Goal: Task Accomplishment & Management: Complete application form

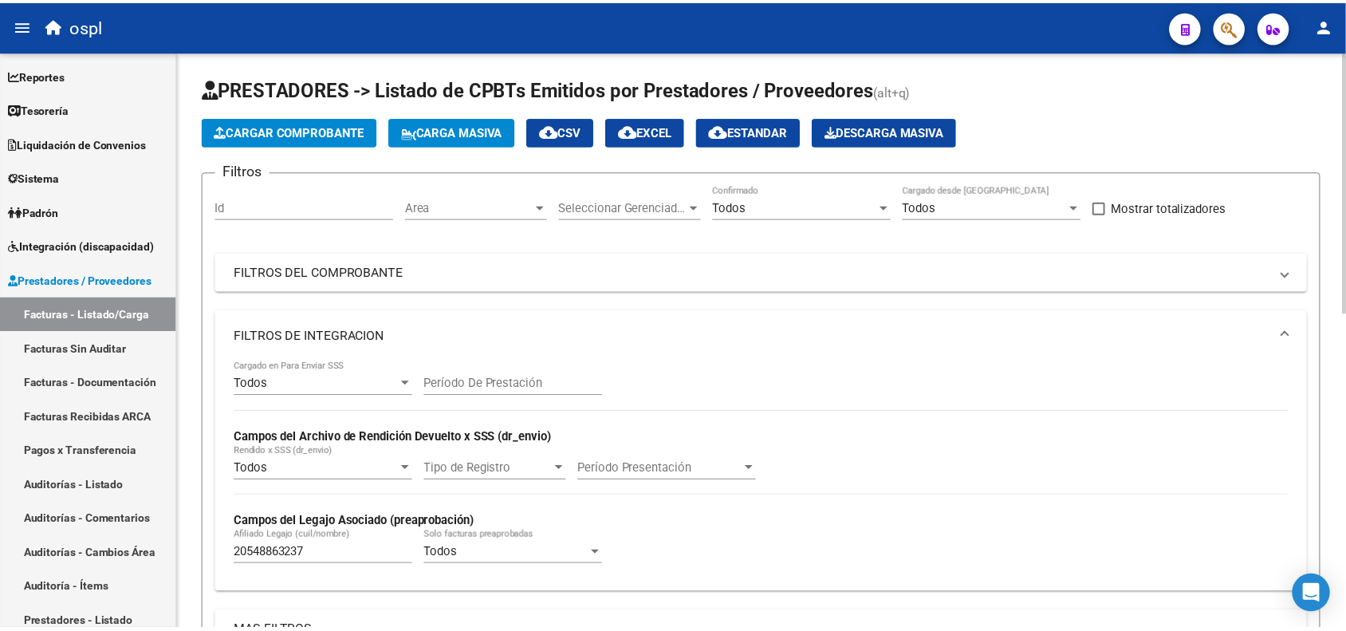
scroll to position [2, 0]
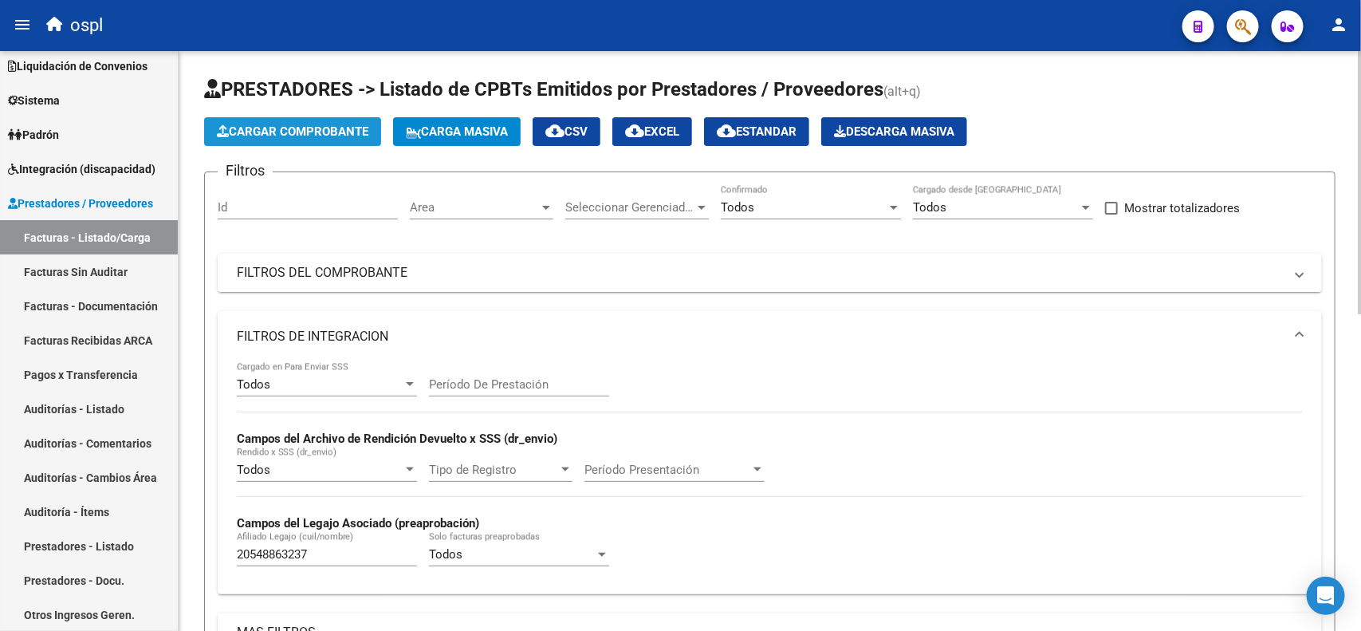
click at [364, 132] on span "Cargar Comprobante" at bounding box center [293, 131] width 152 height 14
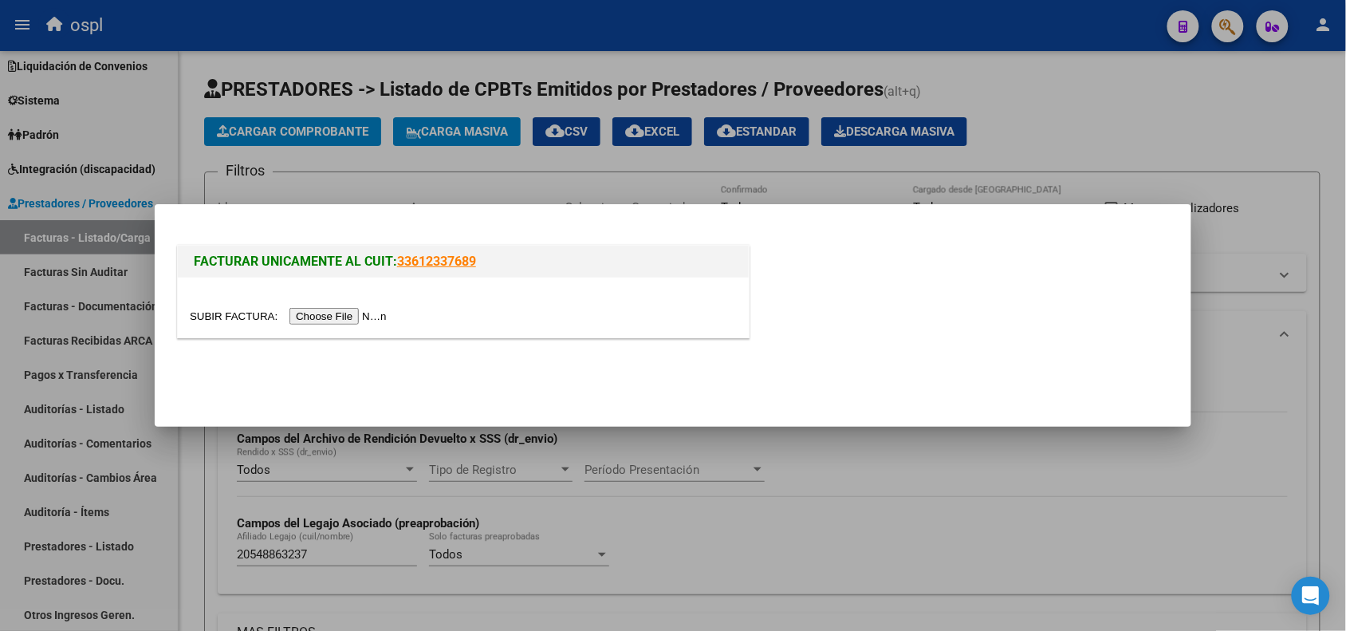
click at [345, 315] on input "file" at bounding box center [291, 316] width 202 height 17
click at [312, 312] on input "file" at bounding box center [291, 316] width 202 height 17
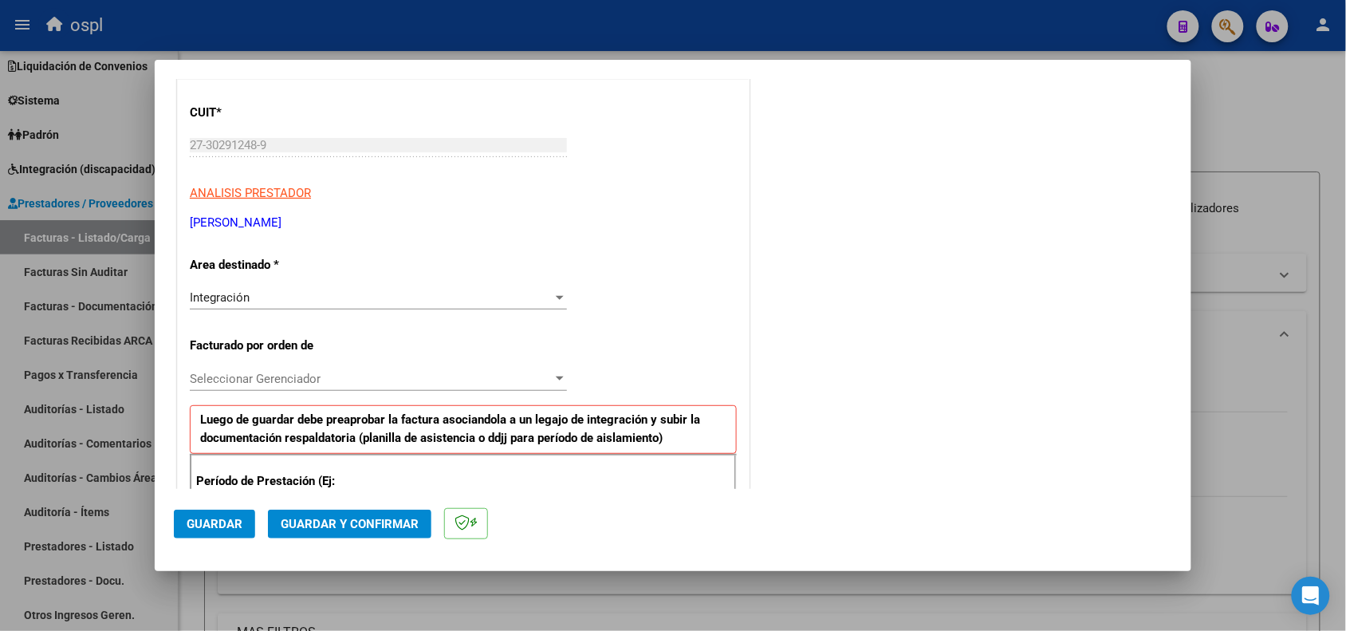
scroll to position [399, 0]
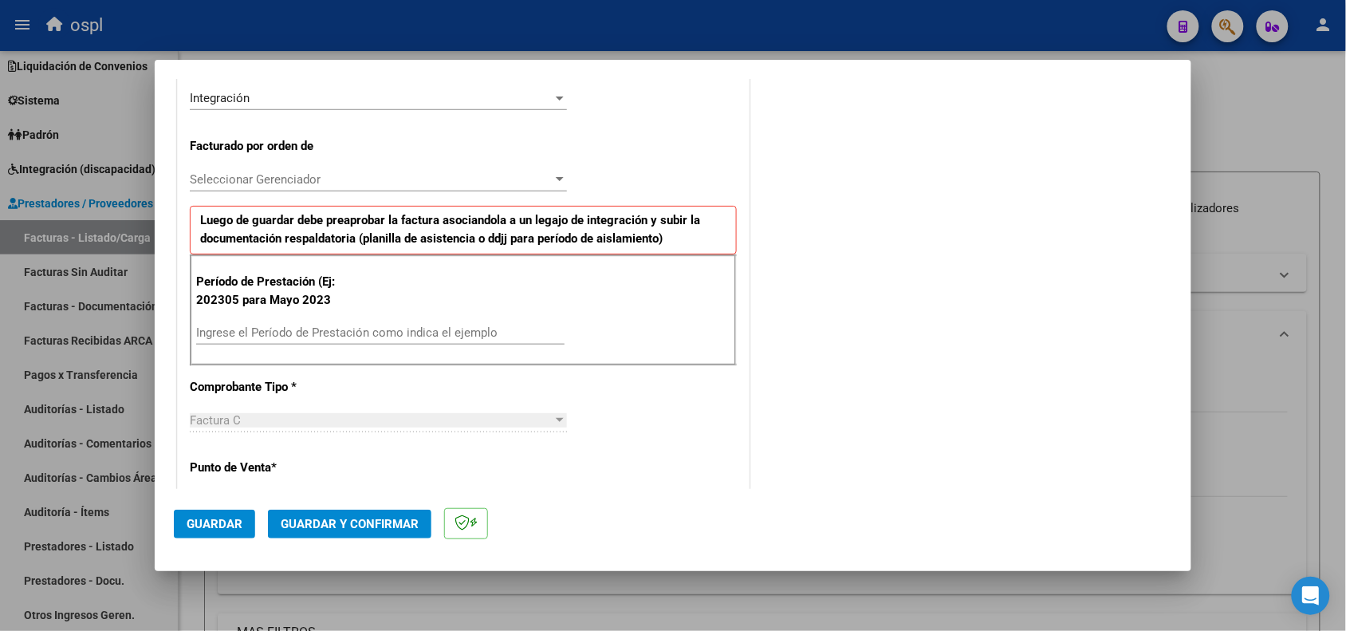
click at [341, 340] on input "Ingrese el Período de Prestación como indica el ejemplo" at bounding box center [380, 332] width 368 height 14
type input "202507"
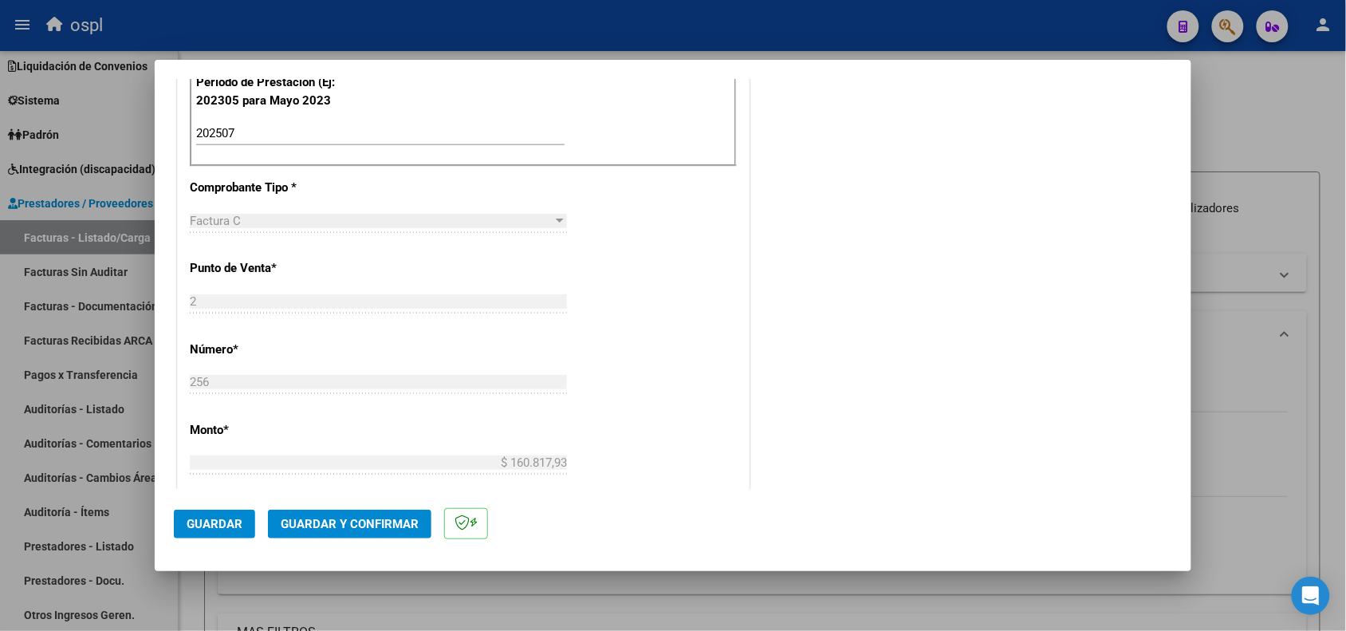
click at [232, 530] on button "Guardar" at bounding box center [214, 524] width 81 height 29
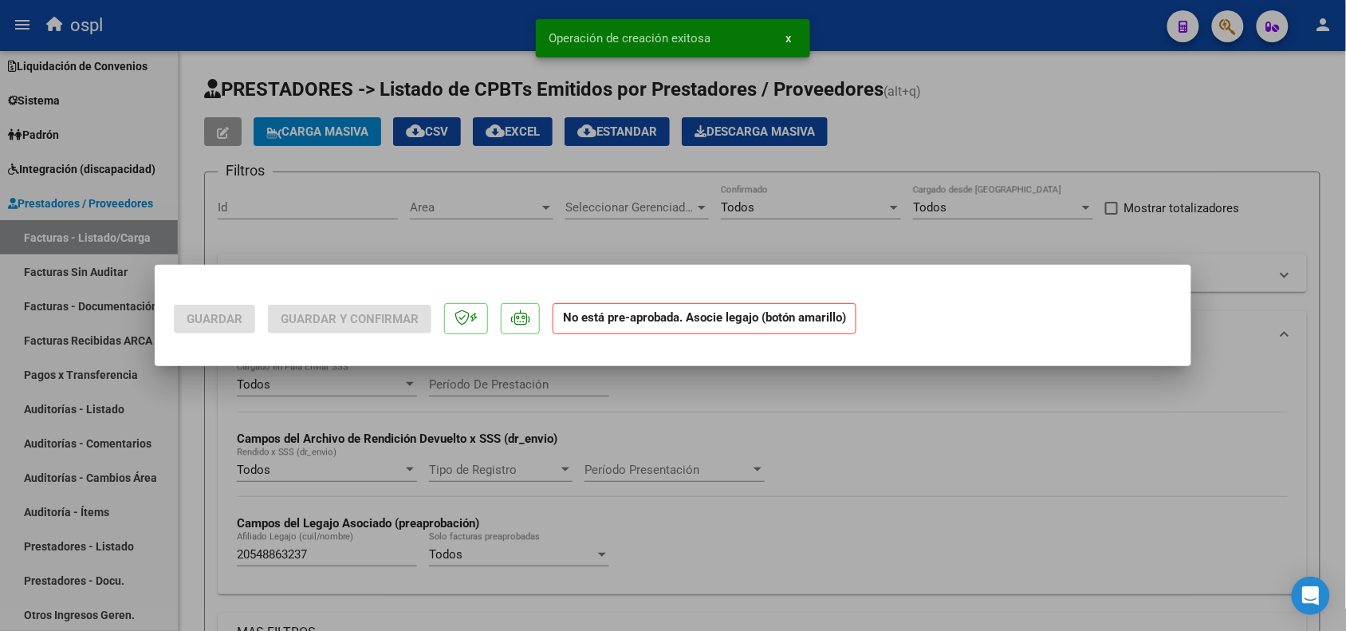
scroll to position [0, 0]
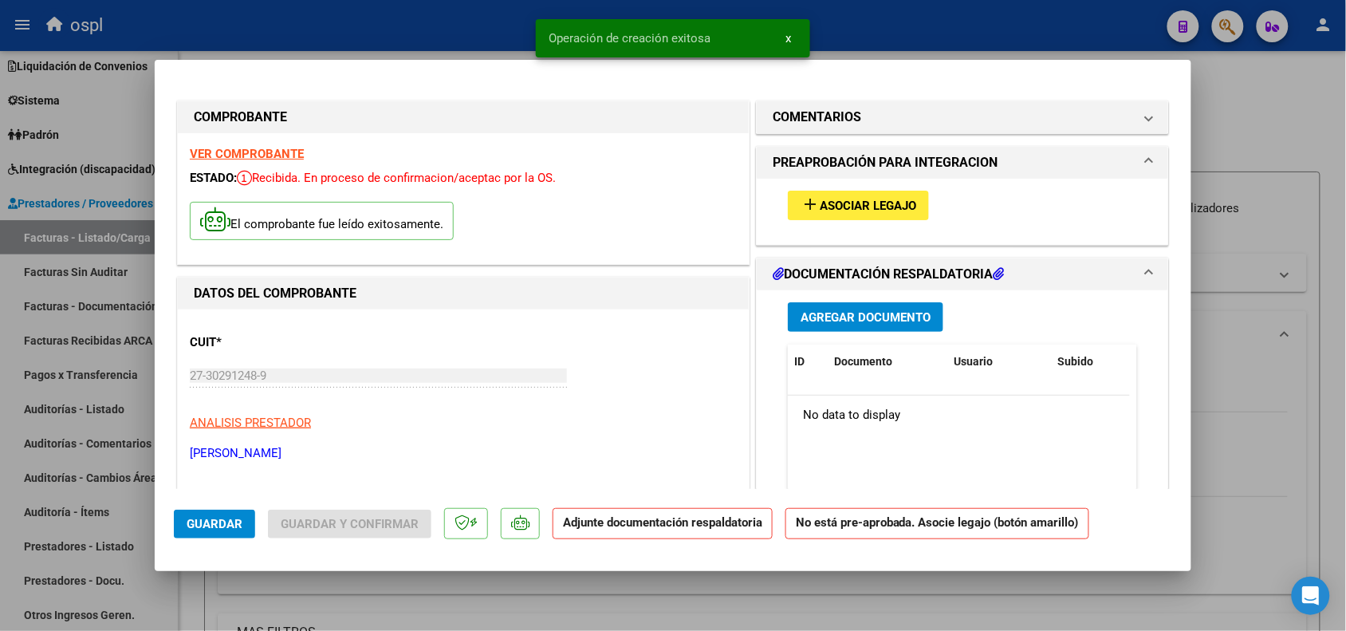
click at [868, 204] on span "Asociar Legajo" at bounding box center [868, 206] width 96 height 14
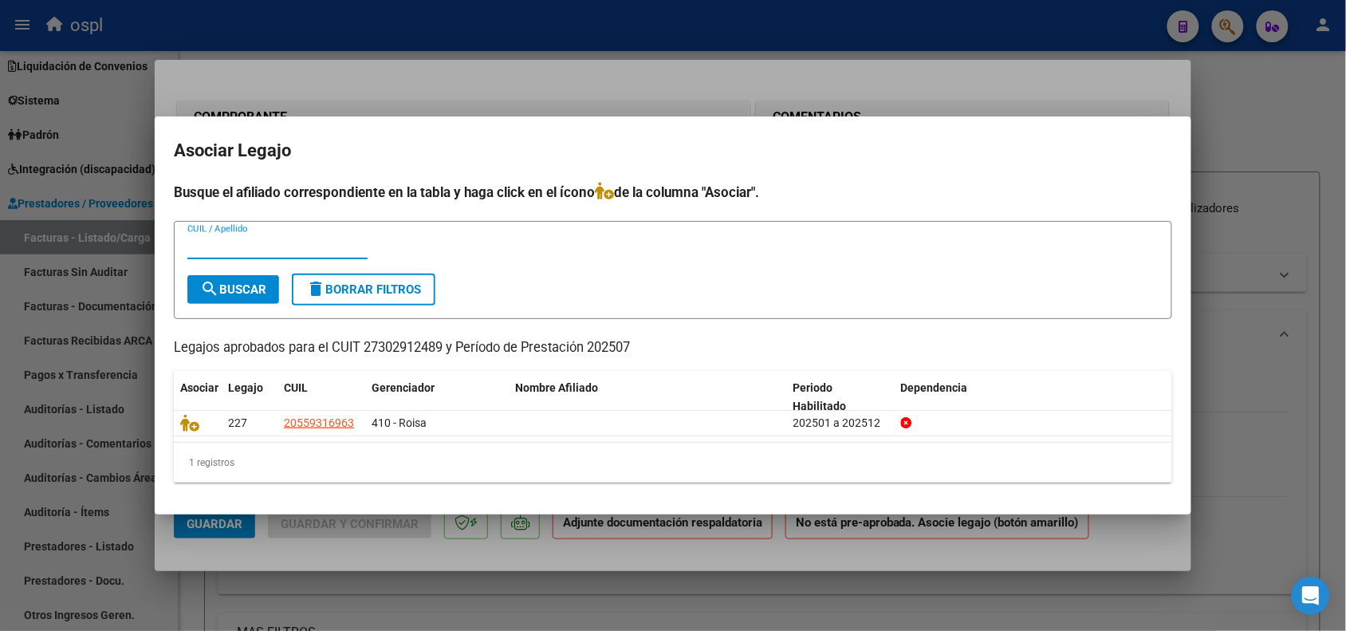
paste input "55.931.696"
click at [229, 248] on input "55.931.696" at bounding box center [277, 246] width 180 height 14
type input "55931696"
click at [295, 257] on div "55931696 CUIL / Apellido" at bounding box center [277, 246] width 180 height 24
click at [295, 252] on input "55931696" at bounding box center [277, 246] width 180 height 14
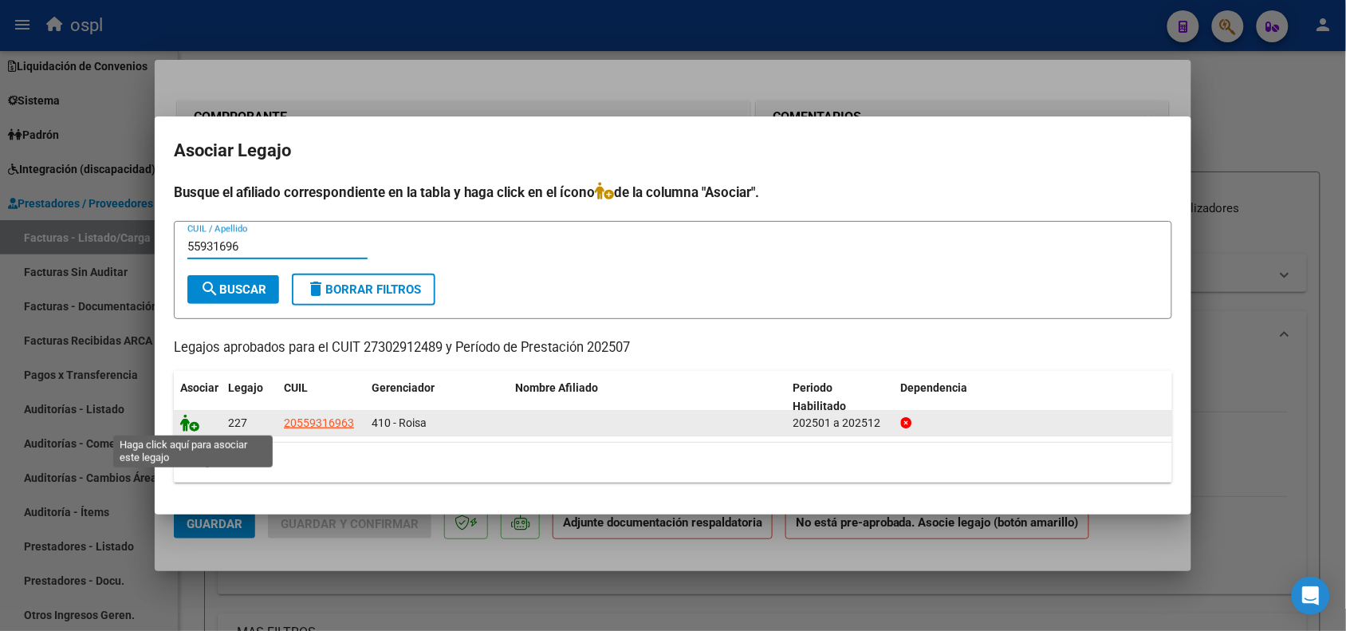
click at [186, 423] on icon at bounding box center [189, 423] width 19 height 18
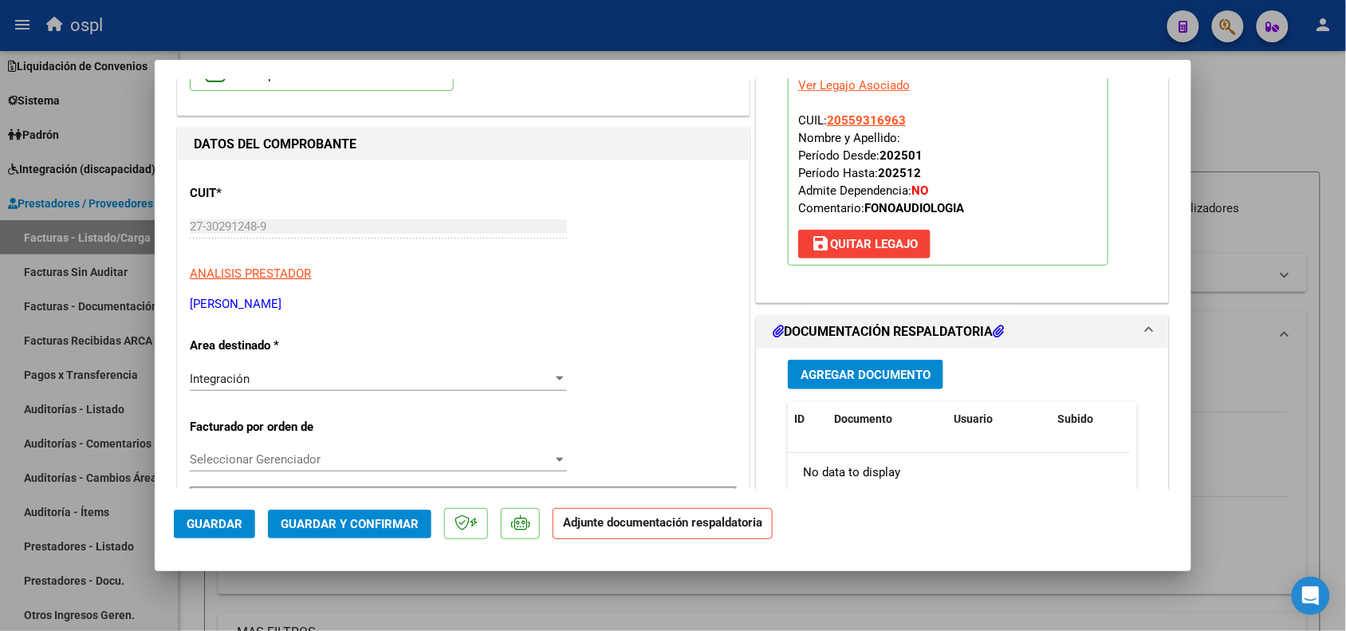
scroll to position [199, 0]
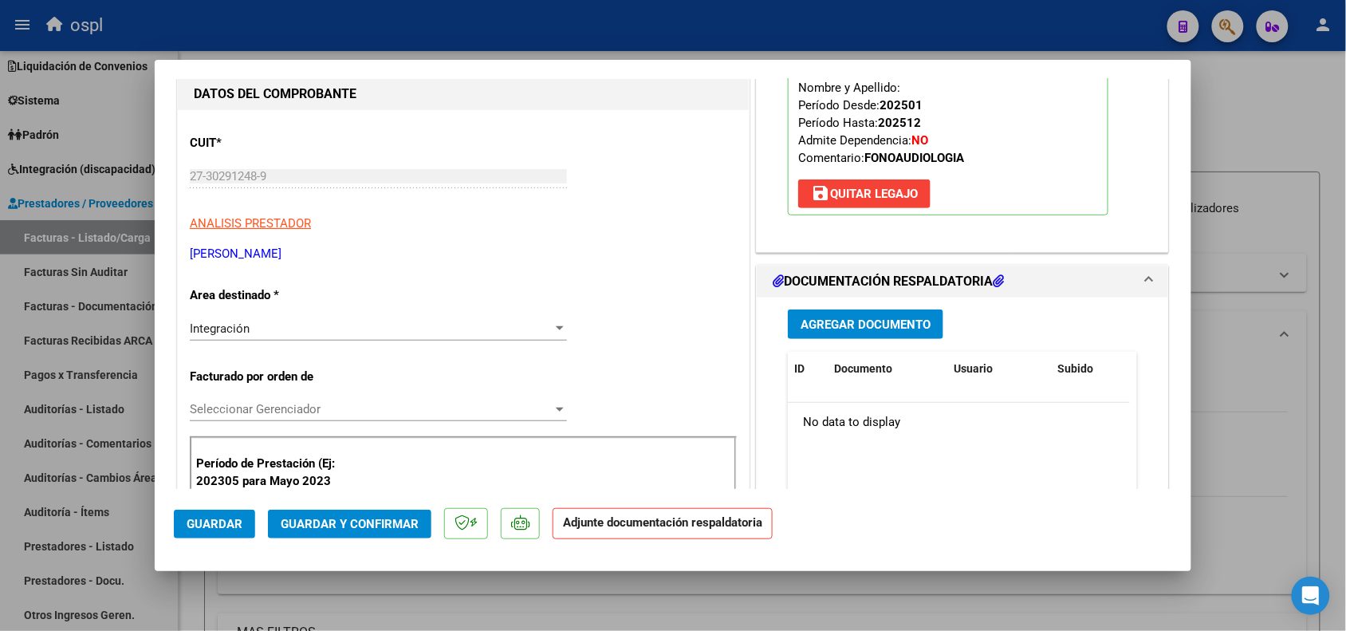
click at [813, 332] on button "Agregar Documento" at bounding box center [866, 324] width 156 height 30
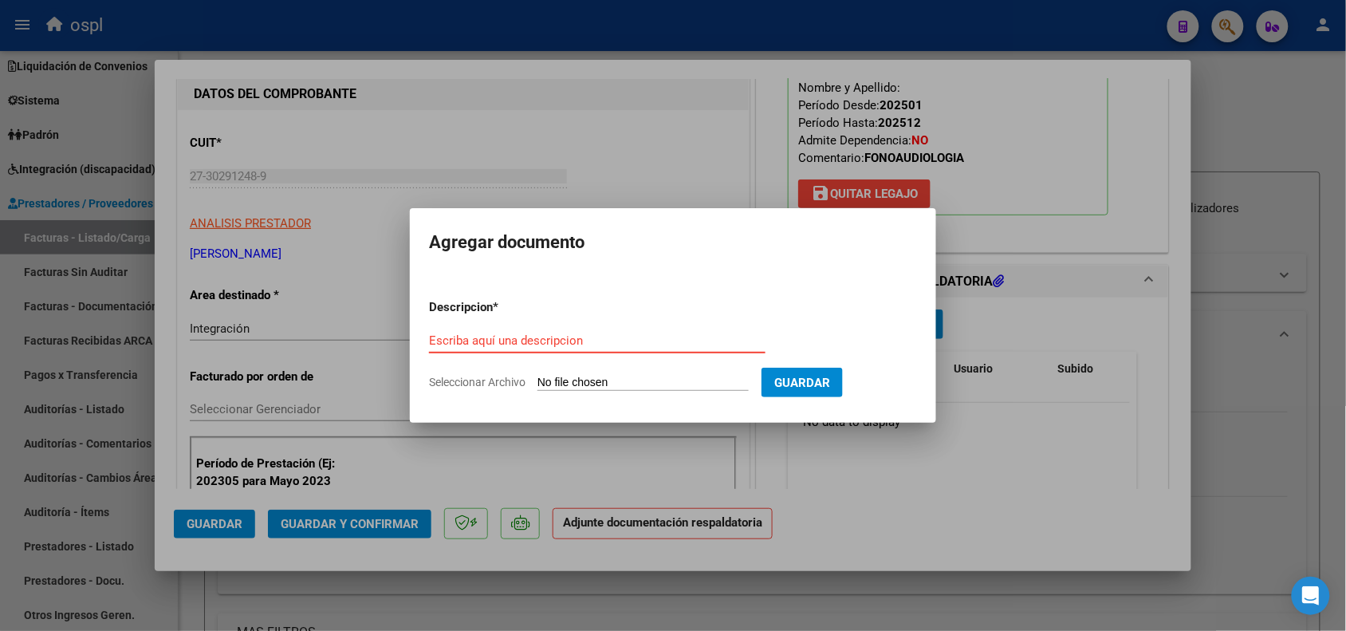
click at [573, 385] on input "Seleccionar Archivo" at bounding box center [643, 383] width 211 height 15
type input "C:\fakepath\asistencia [DATE].pdf"
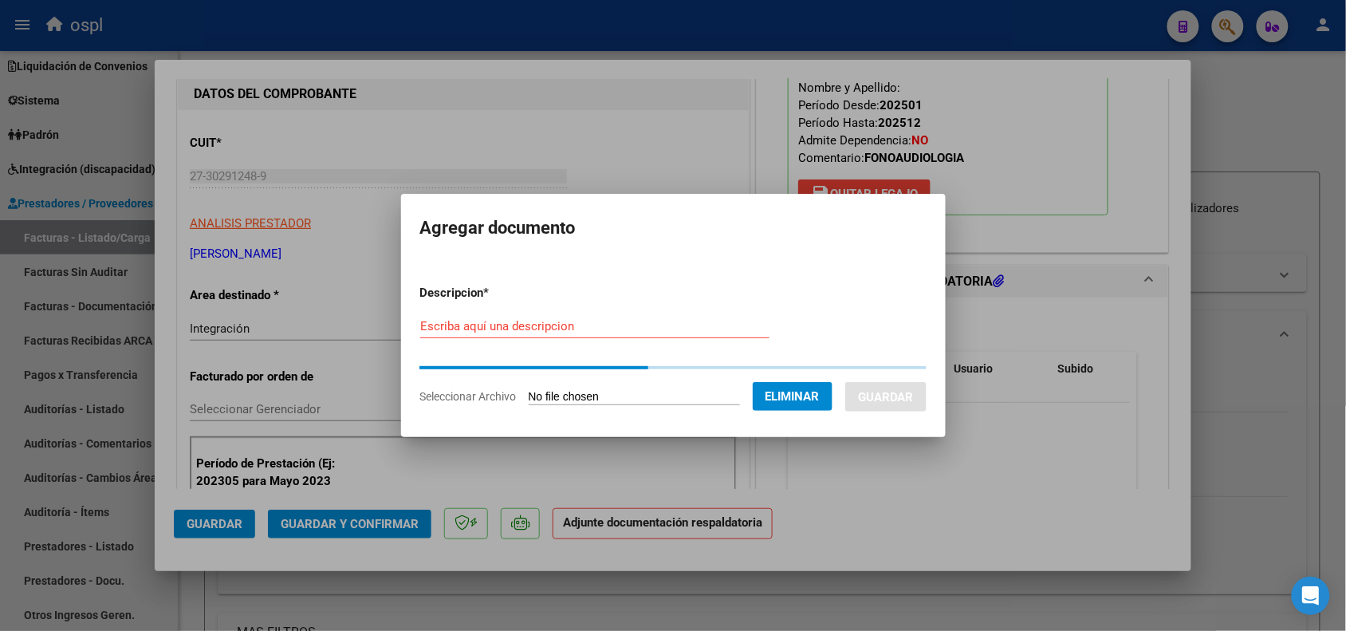
click at [504, 332] on input "Escriba aquí una descripcion" at bounding box center [594, 326] width 349 height 14
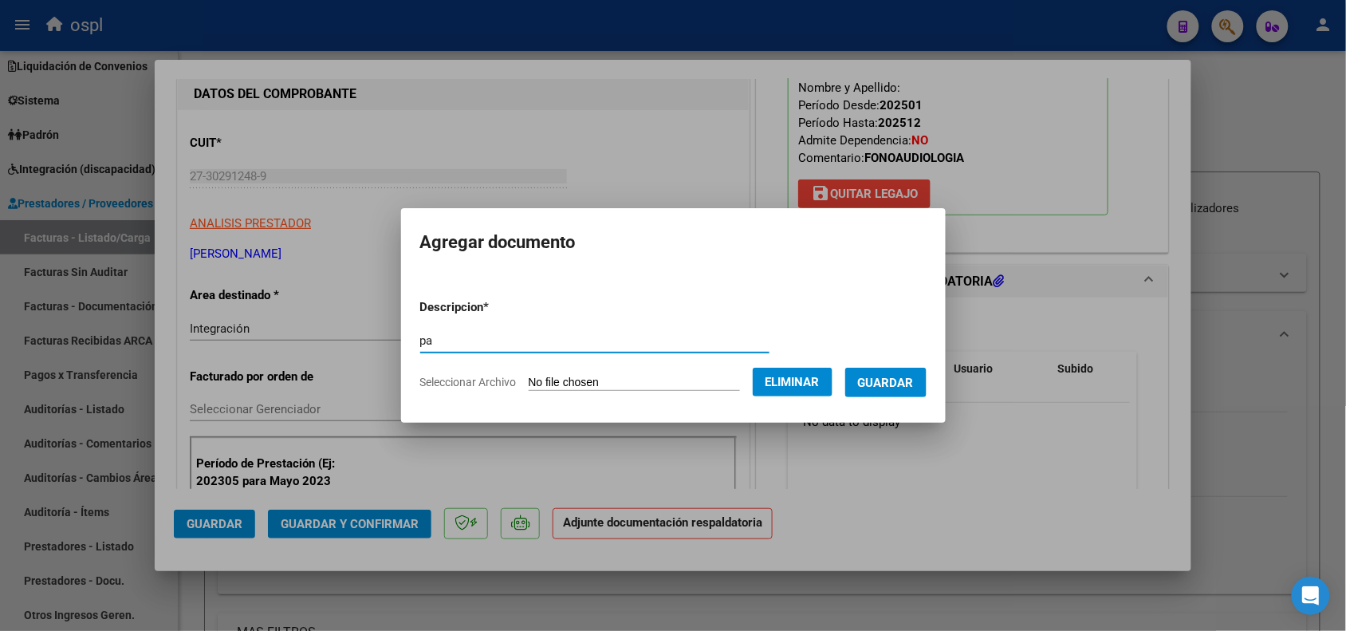
type input "pa"
click at [927, 384] on button "Guardar" at bounding box center [885, 383] width 81 height 30
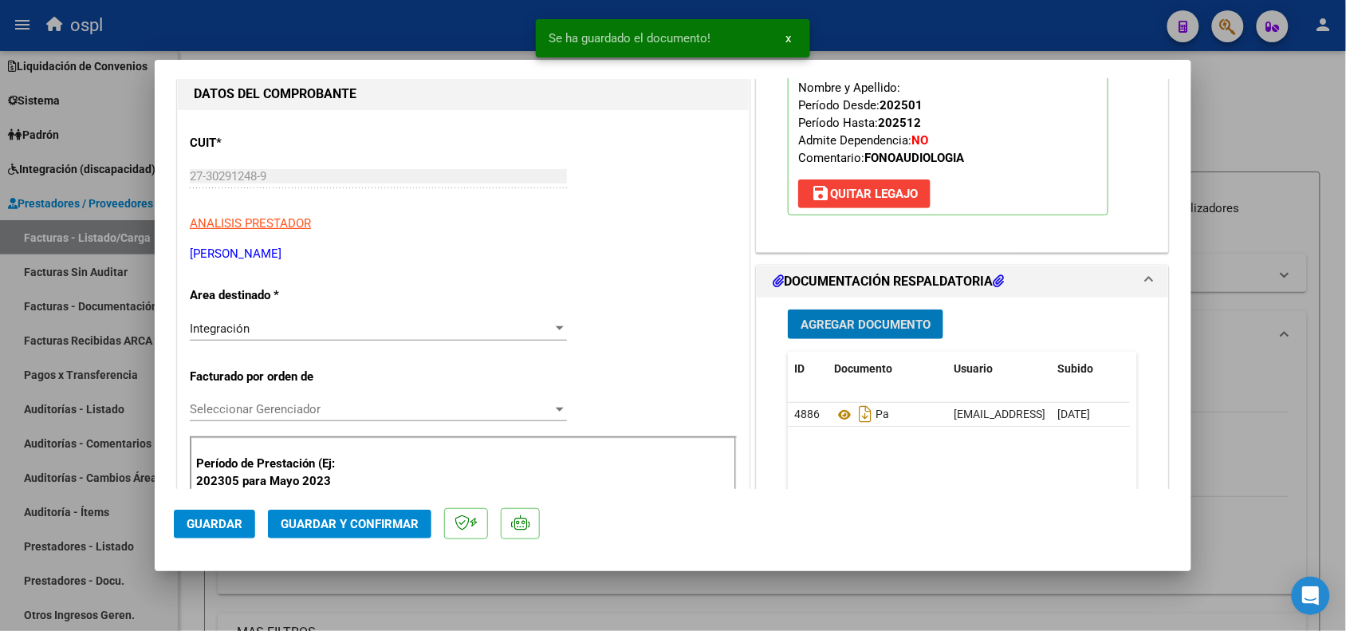
click at [327, 529] on span "Guardar y Confirmar" at bounding box center [350, 524] width 138 height 14
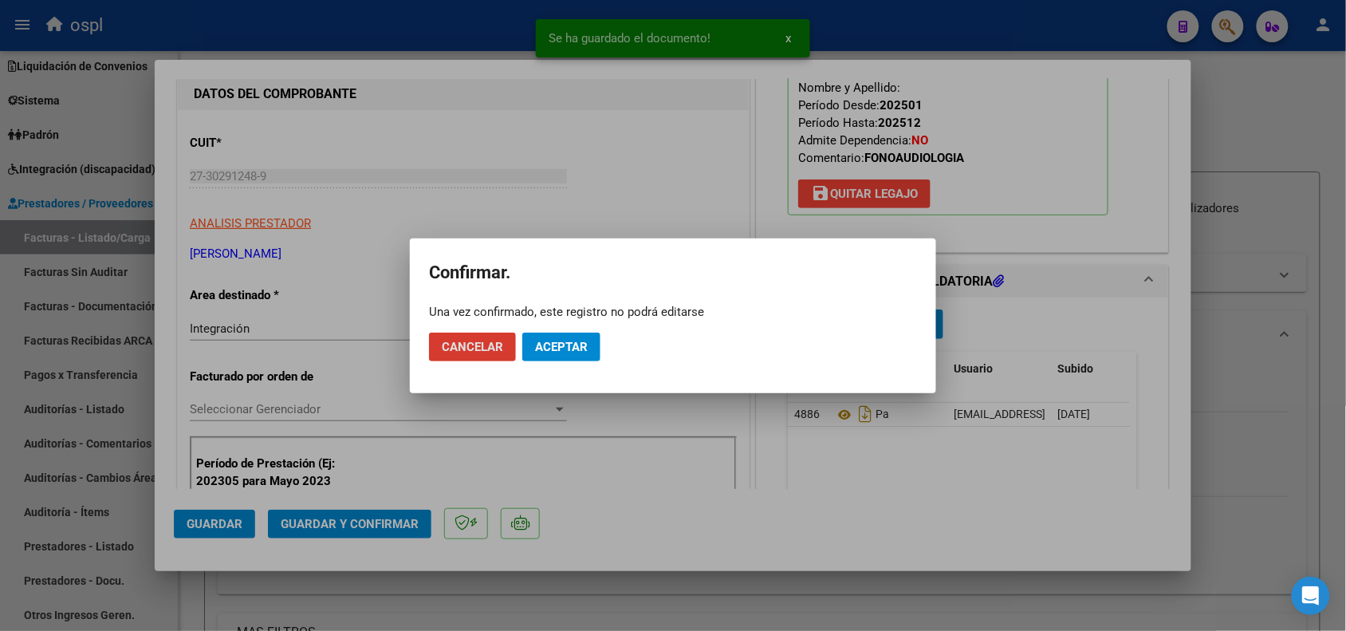
click at [557, 344] on span "Aceptar" at bounding box center [561, 347] width 53 height 14
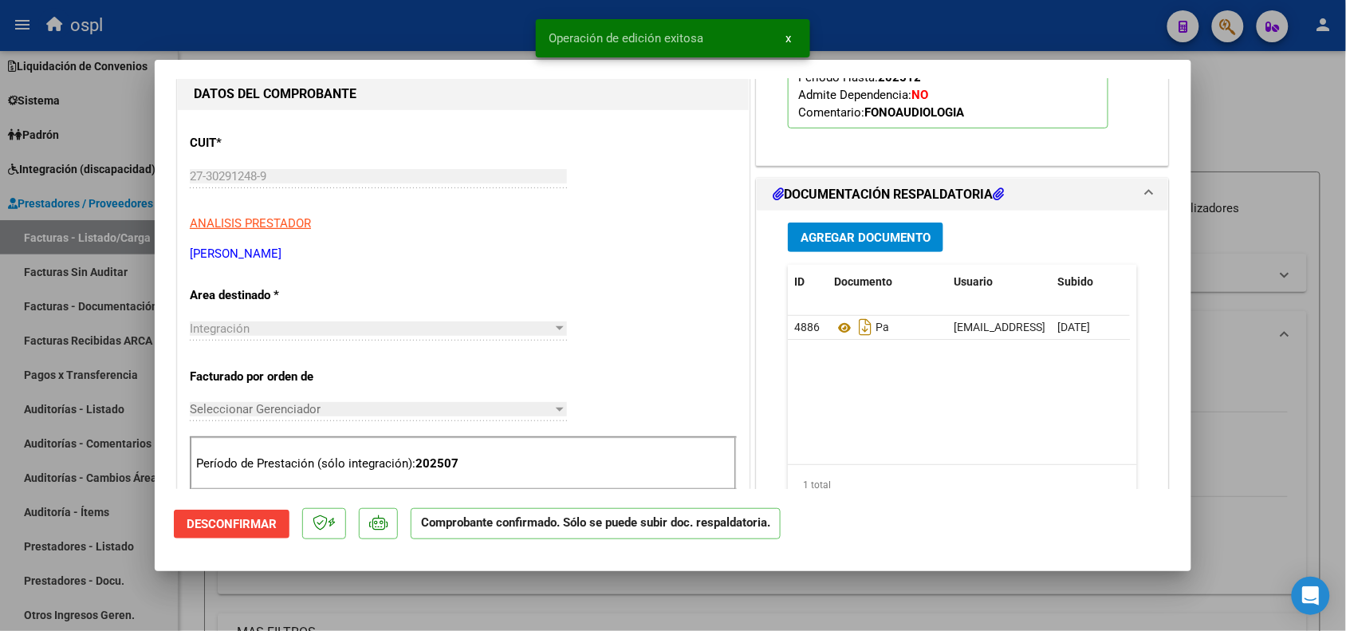
click at [1249, 365] on div at bounding box center [673, 315] width 1346 height 631
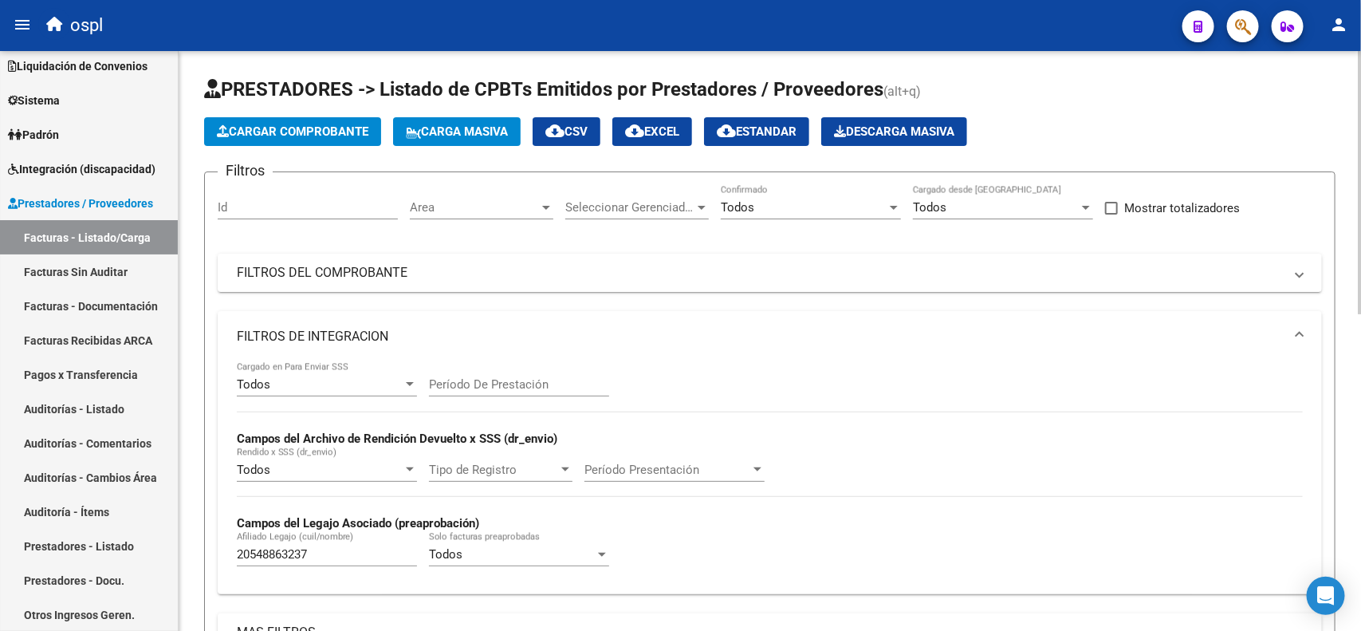
click at [321, 136] on span "Cargar Comprobante" at bounding box center [293, 131] width 152 height 14
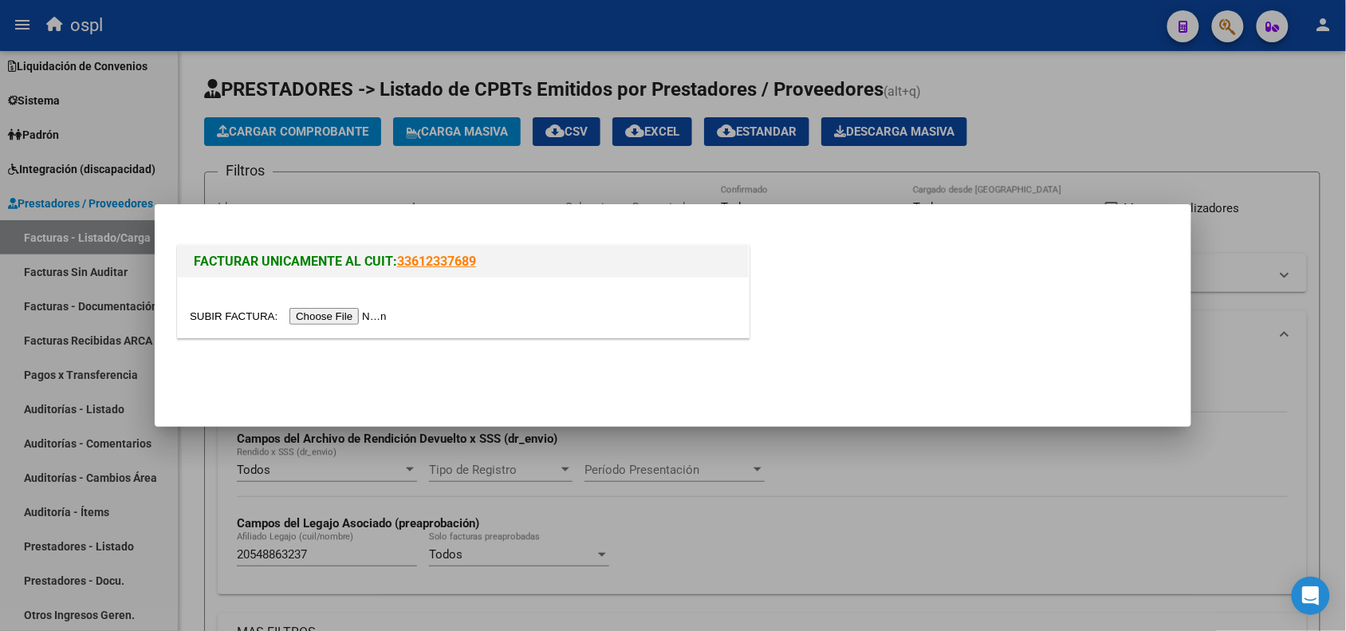
click at [368, 312] on input "file" at bounding box center [291, 316] width 202 height 17
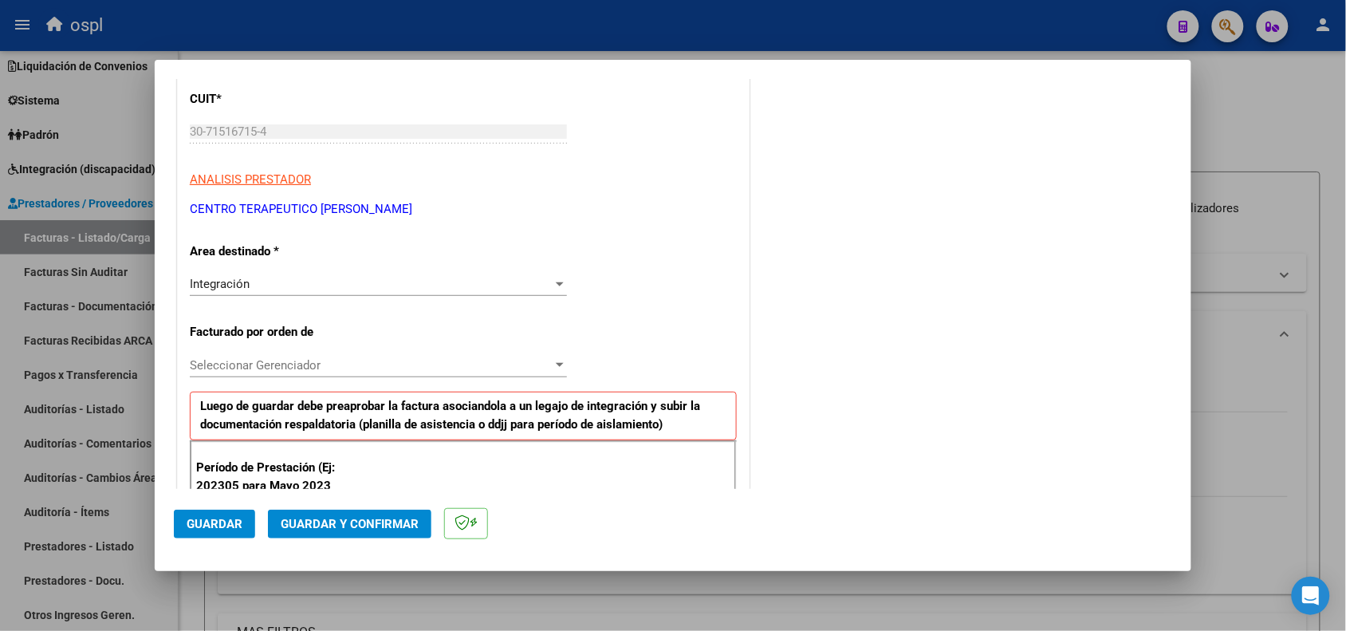
scroll to position [299, 0]
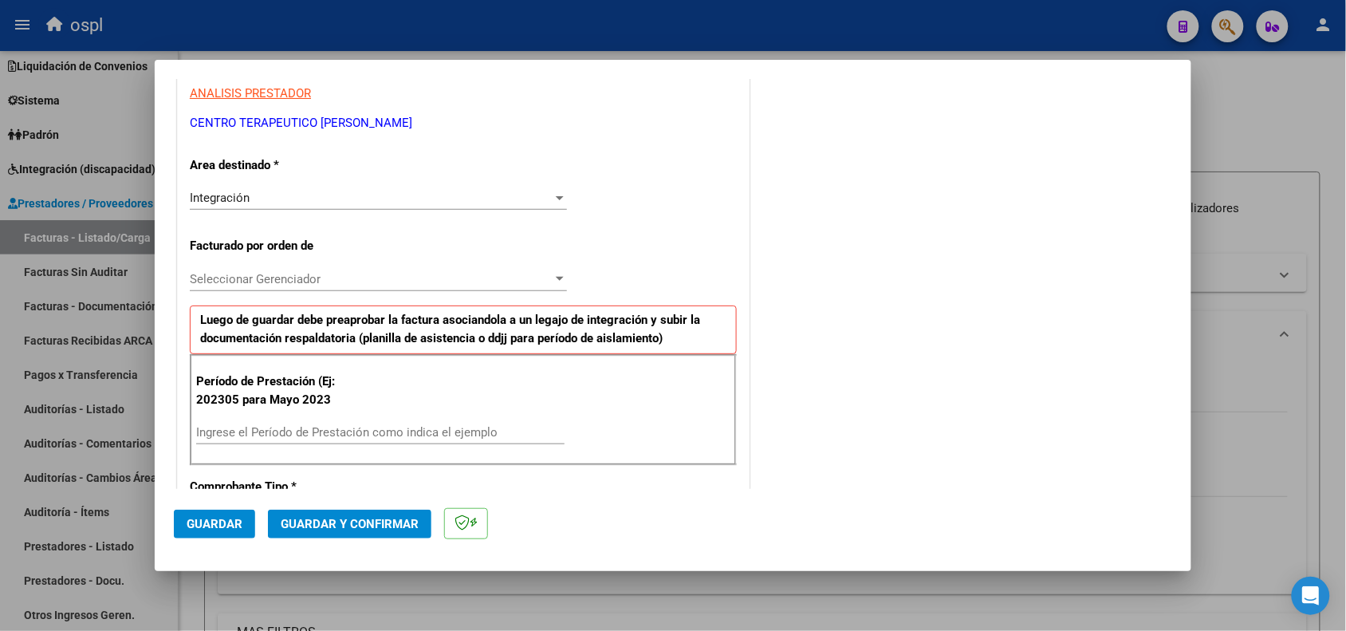
click at [349, 444] on div "Ingrese el Período de Prestación como indica el ejemplo" at bounding box center [380, 432] width 368 height 24
type input "202507"
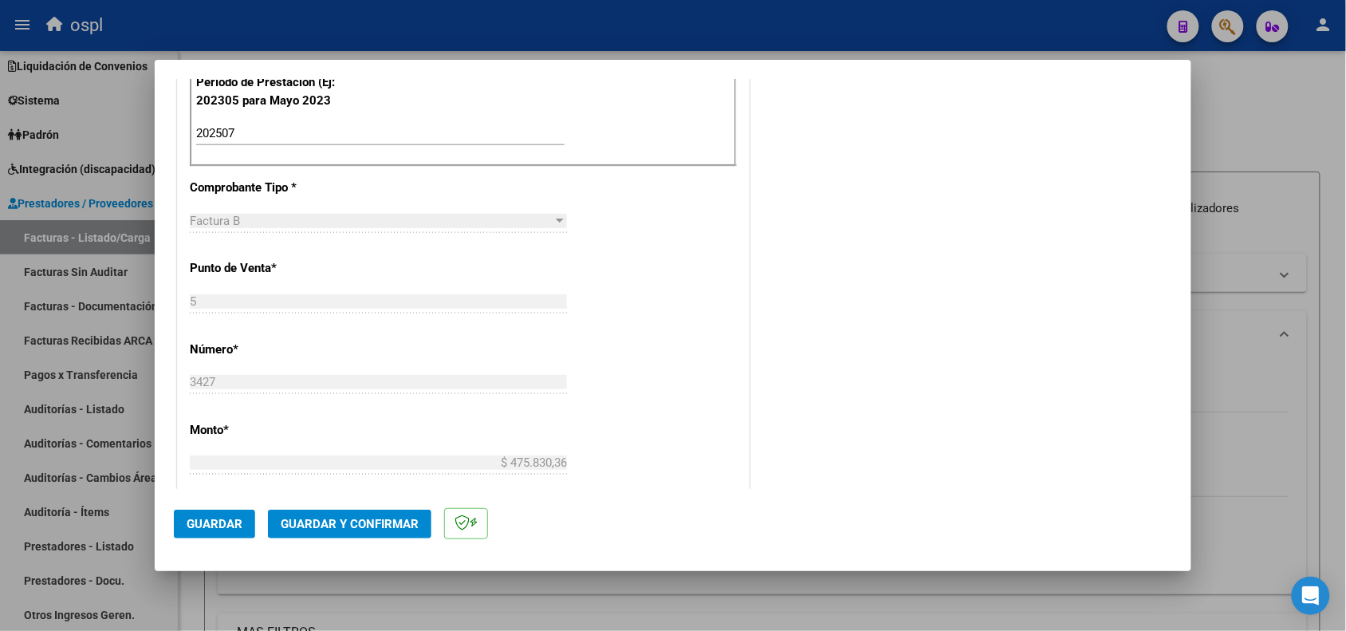
click at [230, 513] on button "Guardar" at bounding box center [214, 524] width 81 height 29
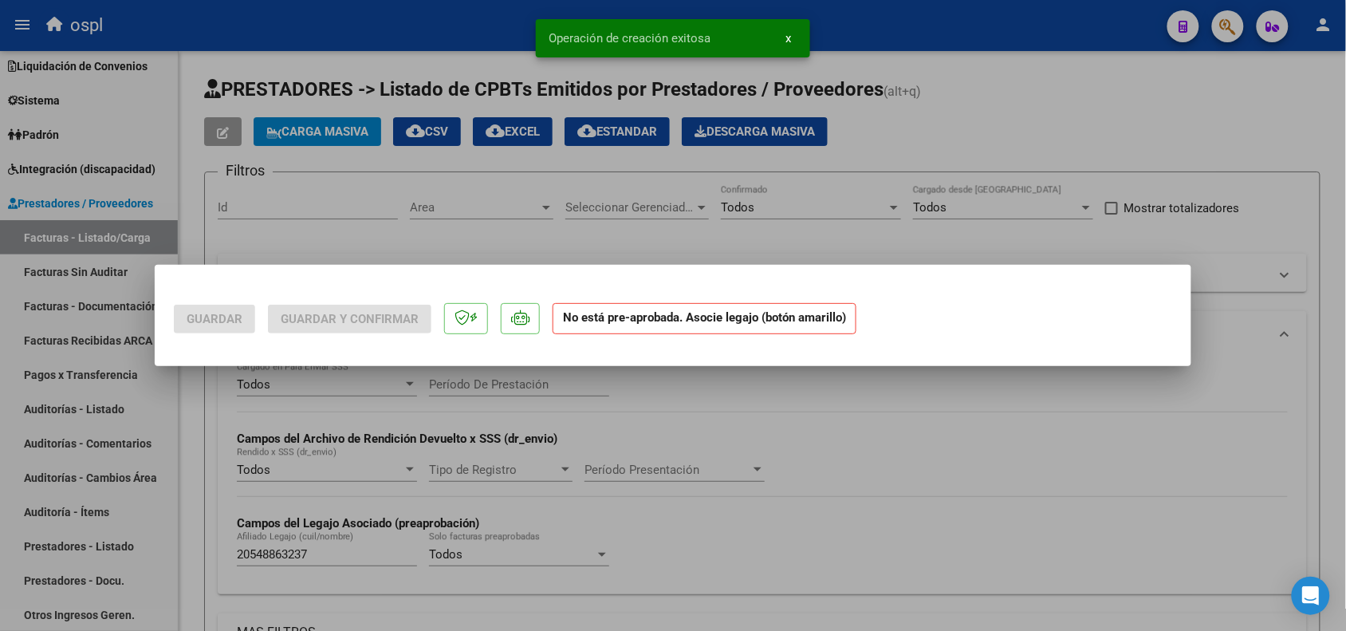
scroll to position [0, 0]
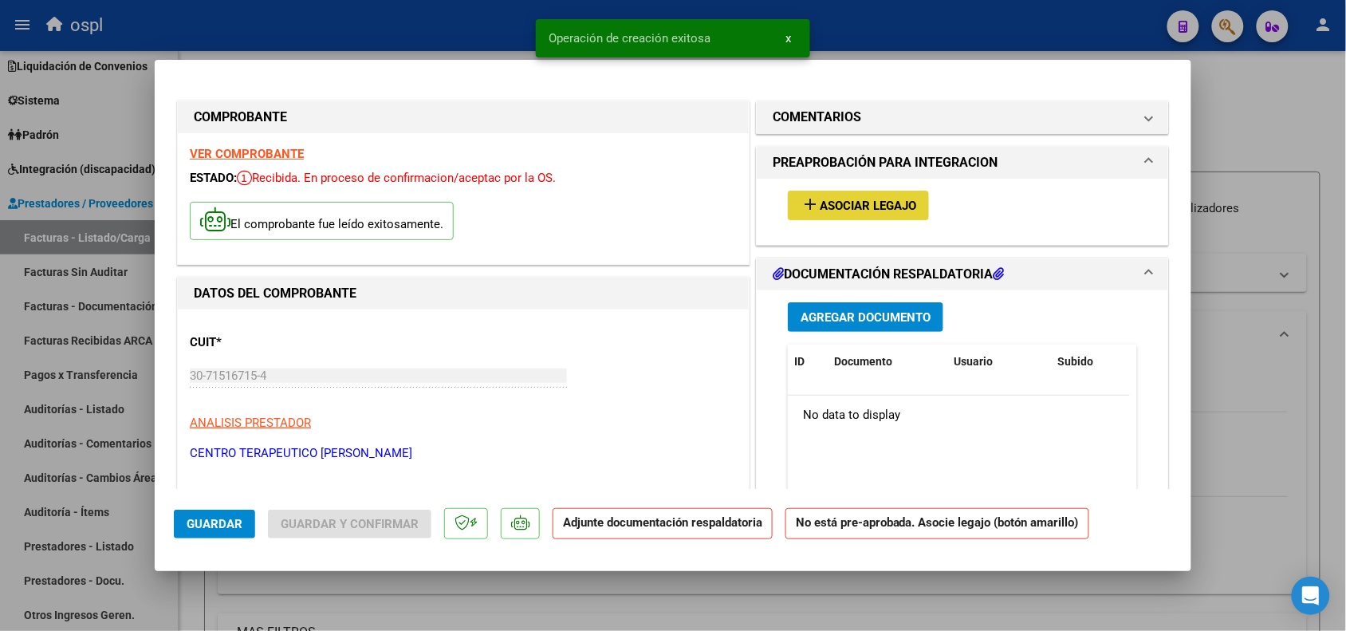
click at [871, 213] on button "add Asociar Legajo" at bounding box center [858, 206] width 141 height 30
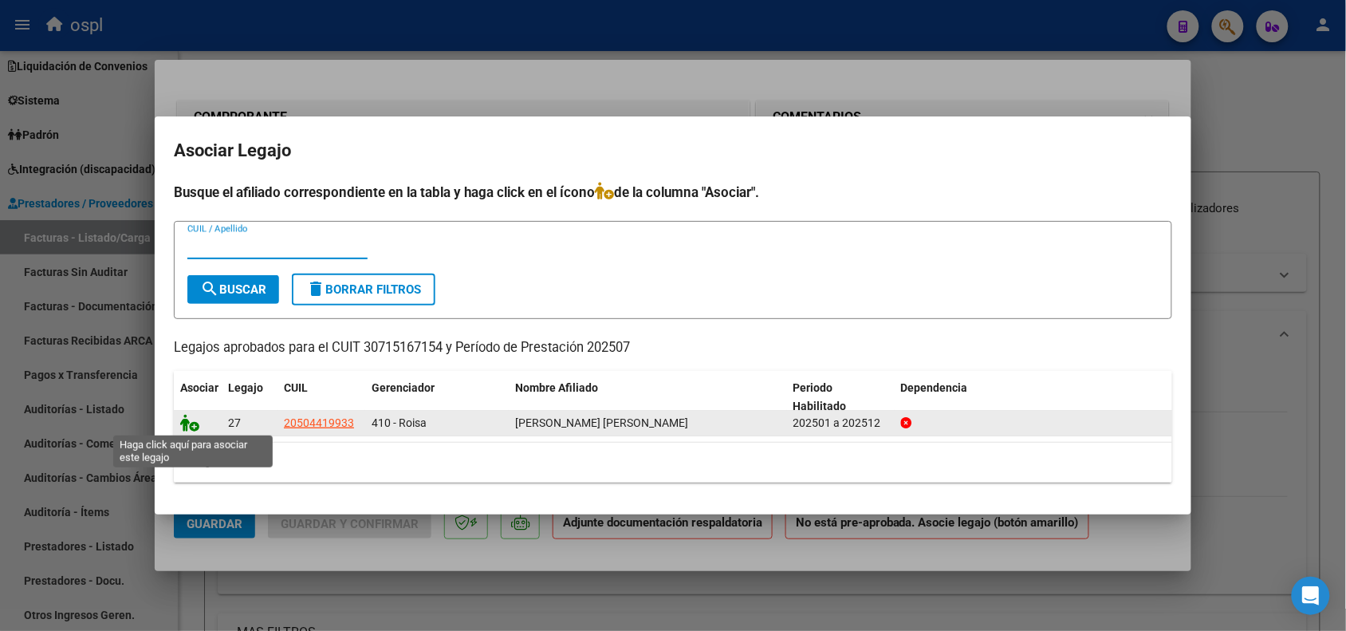
click at [197, 428] on icon at bounding box center [189, 423] width 19 height 18
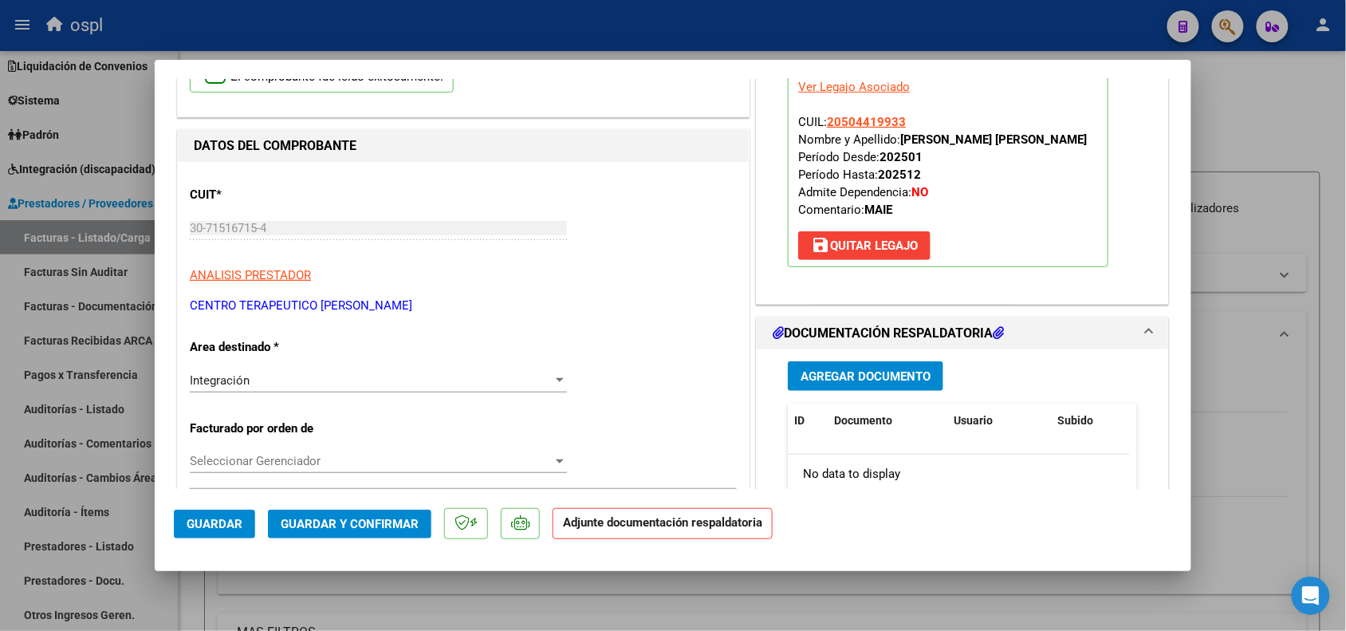
scroll to position [299, 0]
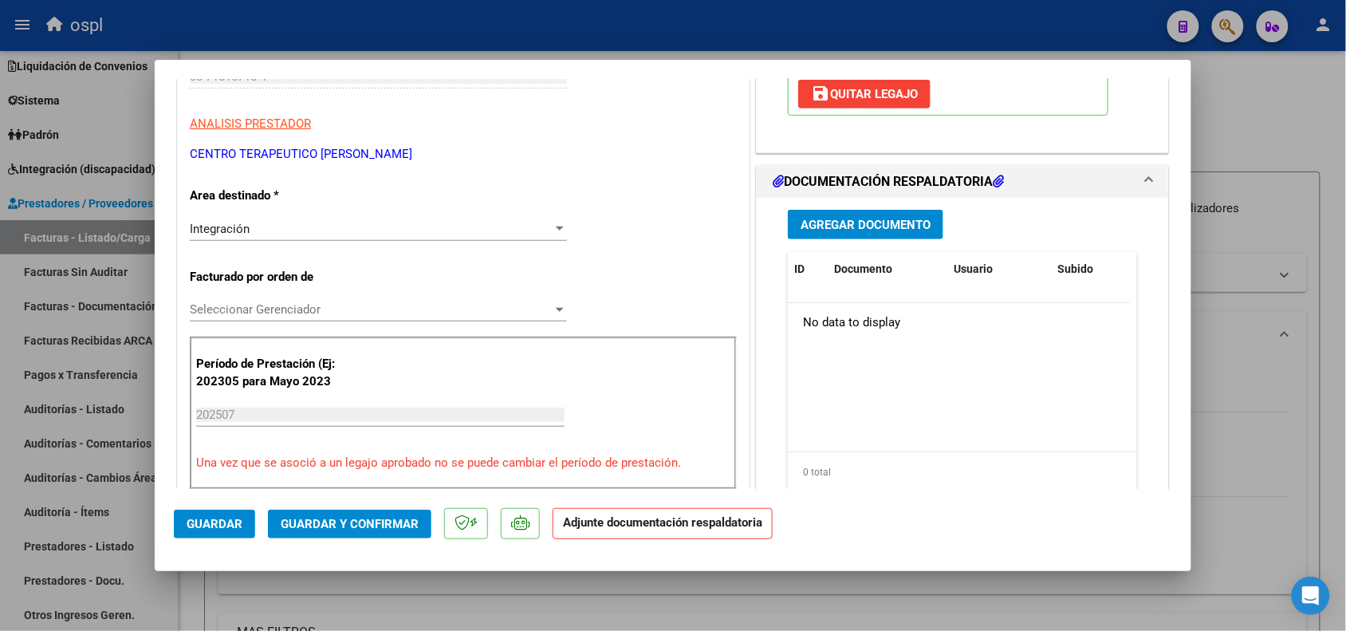
click at [844, 232] on span "Agregar Documento" at bounding box center [866, 225] width 130 height 14
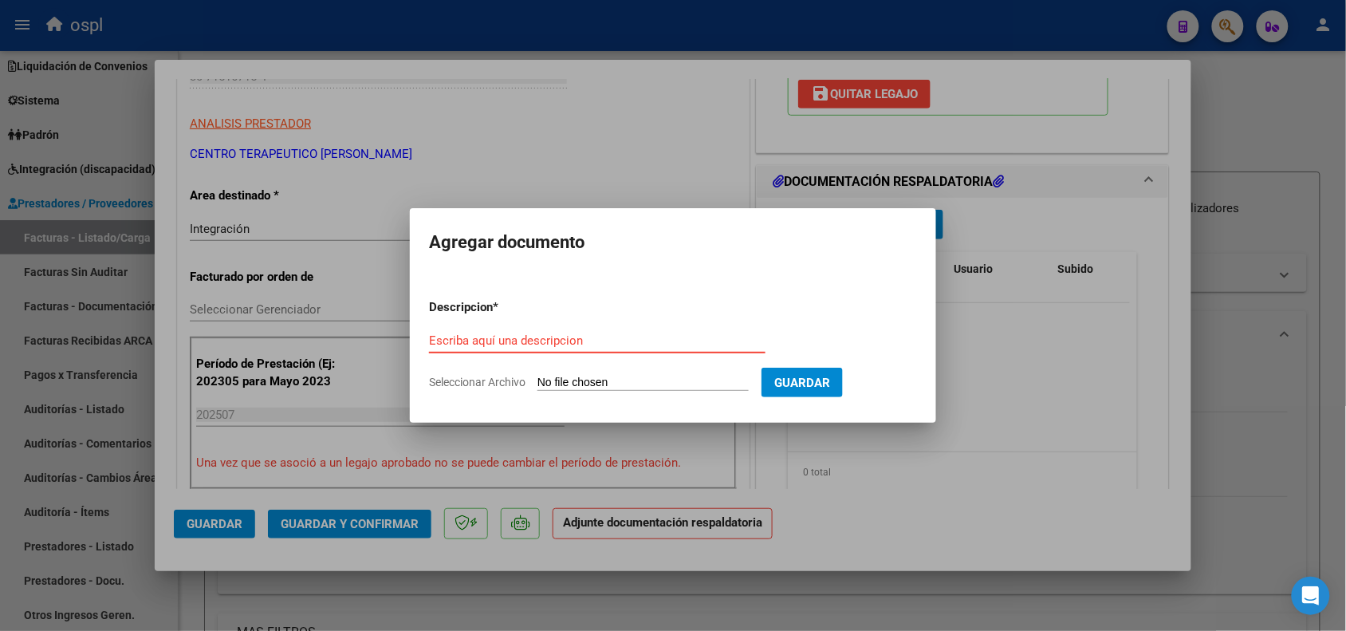
click at [577, 380] on input "Seleccionar Archivo" at bounding box center [643, 383] width 211 height 15
type input "C:\fakepath\[PERSON_NAME].jpg"
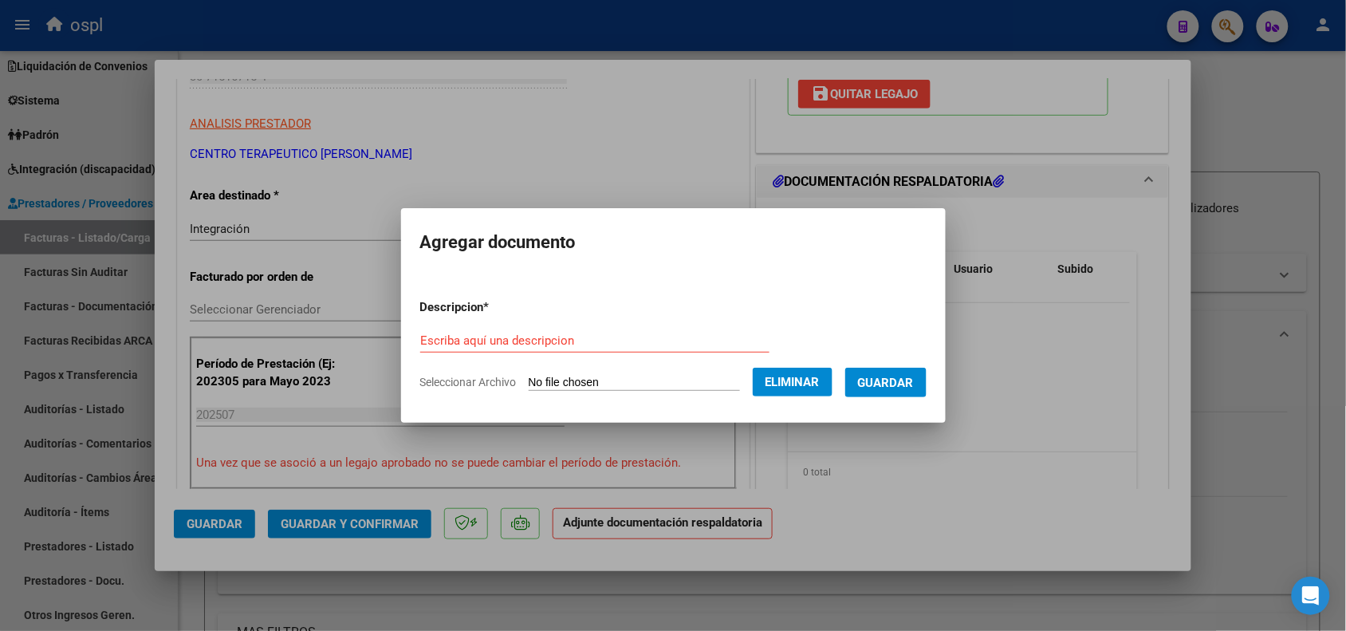
click at [565, 327] on form "Descripcion * Escriba aquí una descripcion Seleccionar Archivo Eliminar Guardar" at bounding box center [673, 344] width 506 height 116
click at [550, 339] on input "Escriba aquí una descripcion" at bounding box center [594, 340] width 349 height 14
type input "pa"
click at [903, 372] on button "Guardar" at bounding box center [885, 383] width 81 height 30
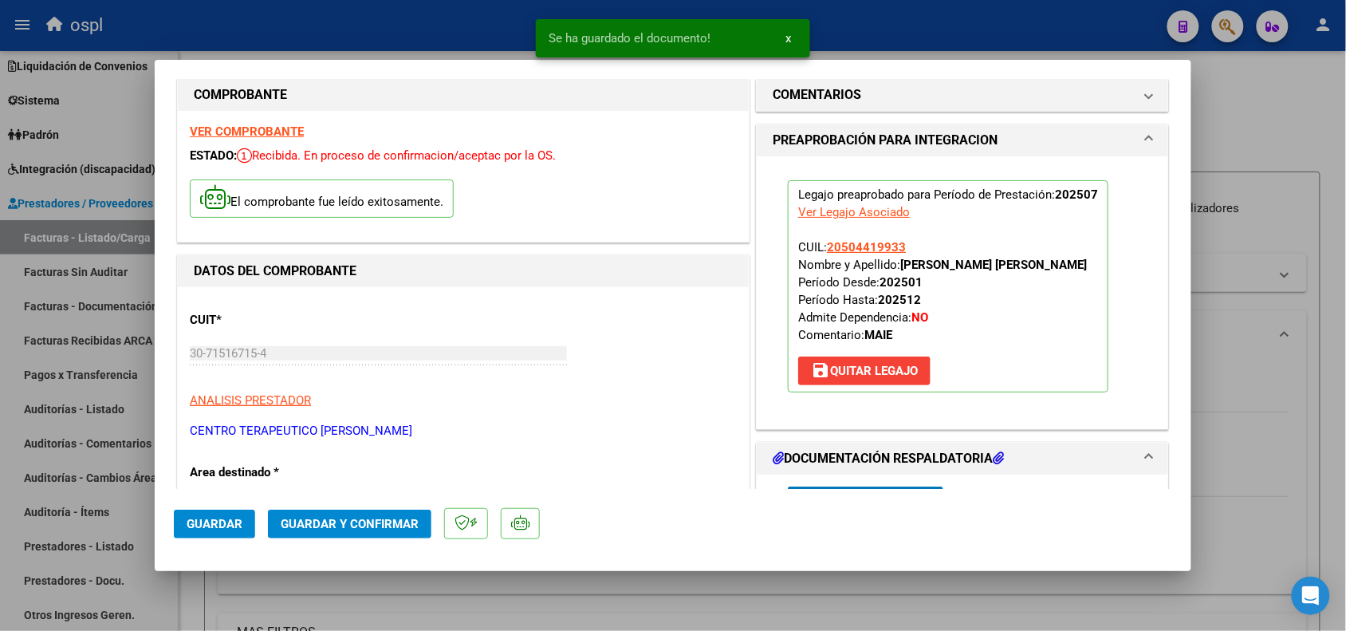
scroll to position [0, 0]
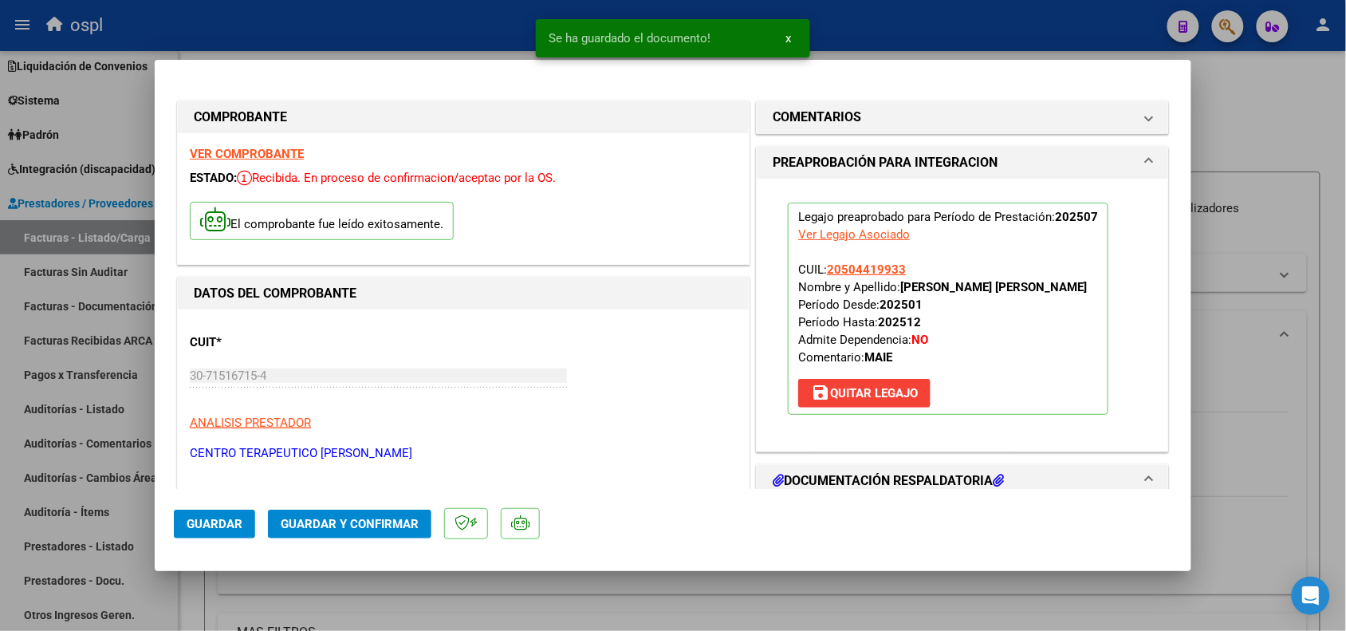
click at [321, 529] on span "Guardar y Confirmar" at bounding box center [350, 524] width 138 height 14
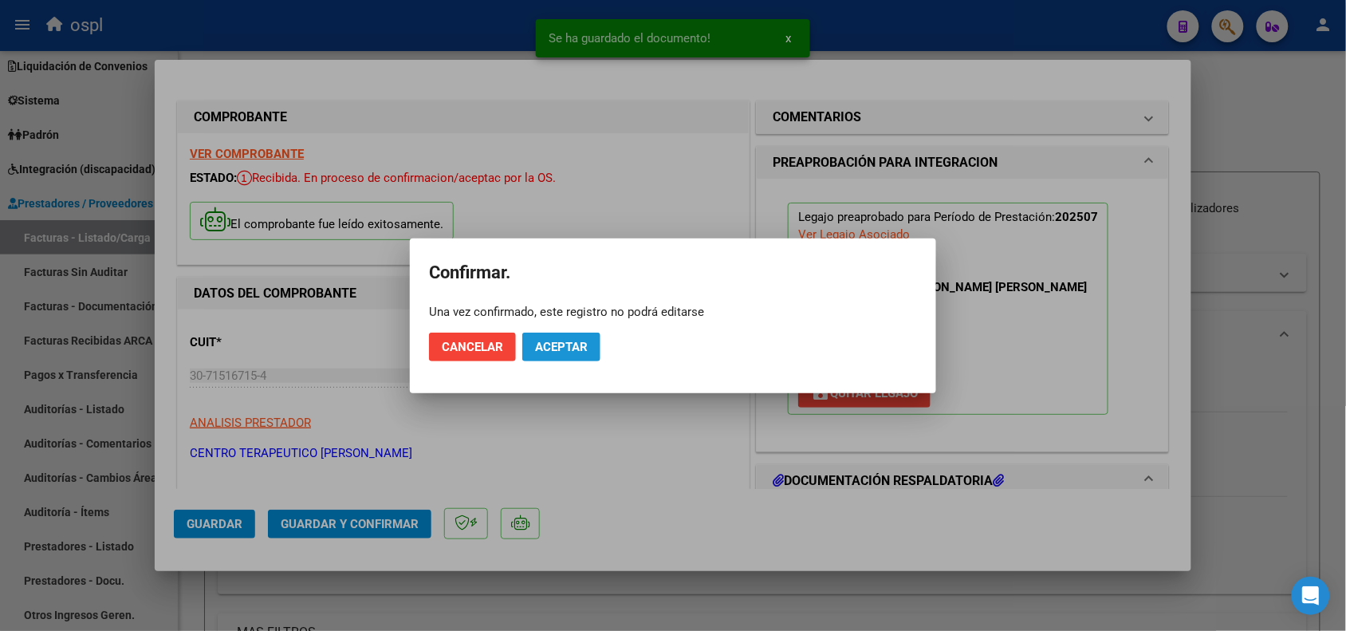
click at [566, 352] on span "Aceptar" at bounding box center [561, 347] width 53 height 14
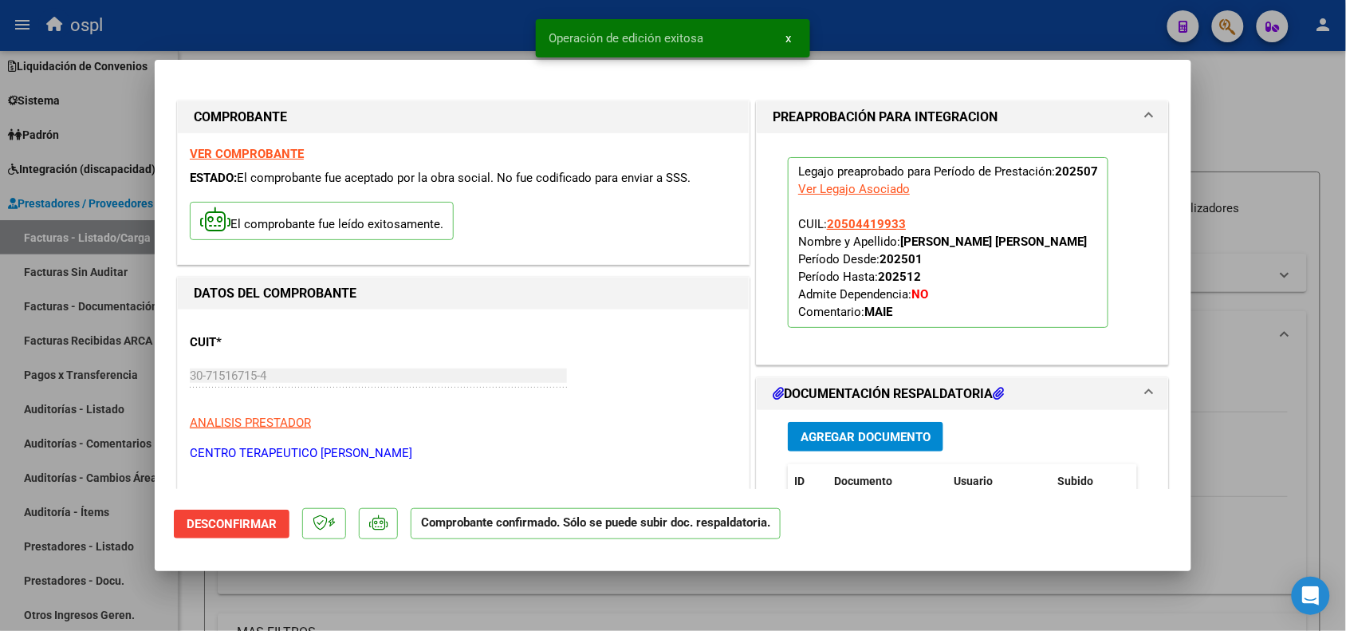
click at [1244, 416] on div at bounding box center [673, 315] width 1346 height 631
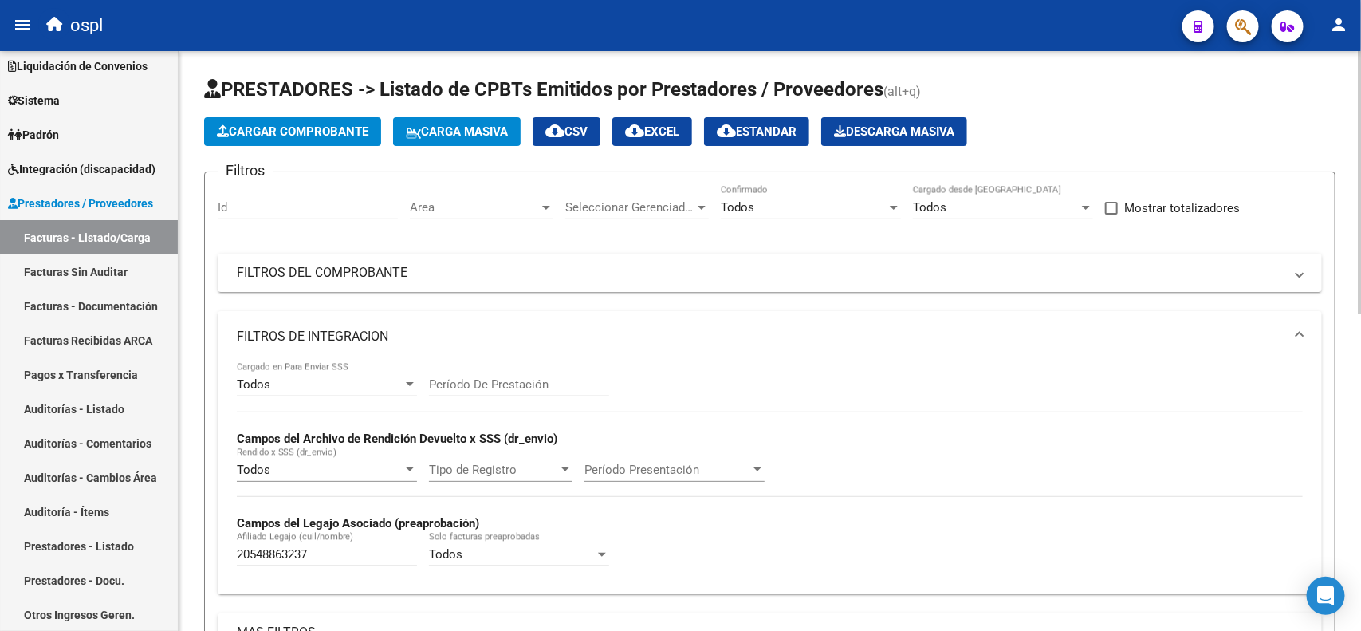
click at [300, 120] on button "Cargar Comprobante" at bounding box center [292, 131] width 177 height 29
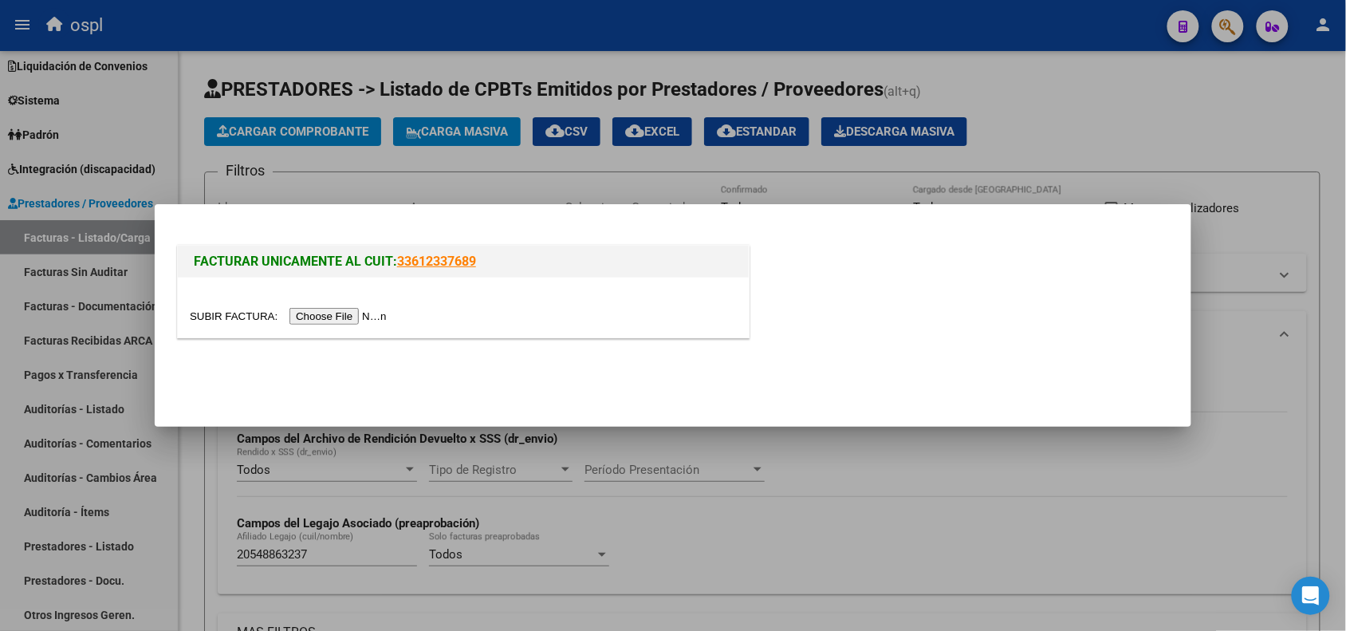
click at [317, 313] on input "file" at bounding box center [291, 316] width 202 height 17
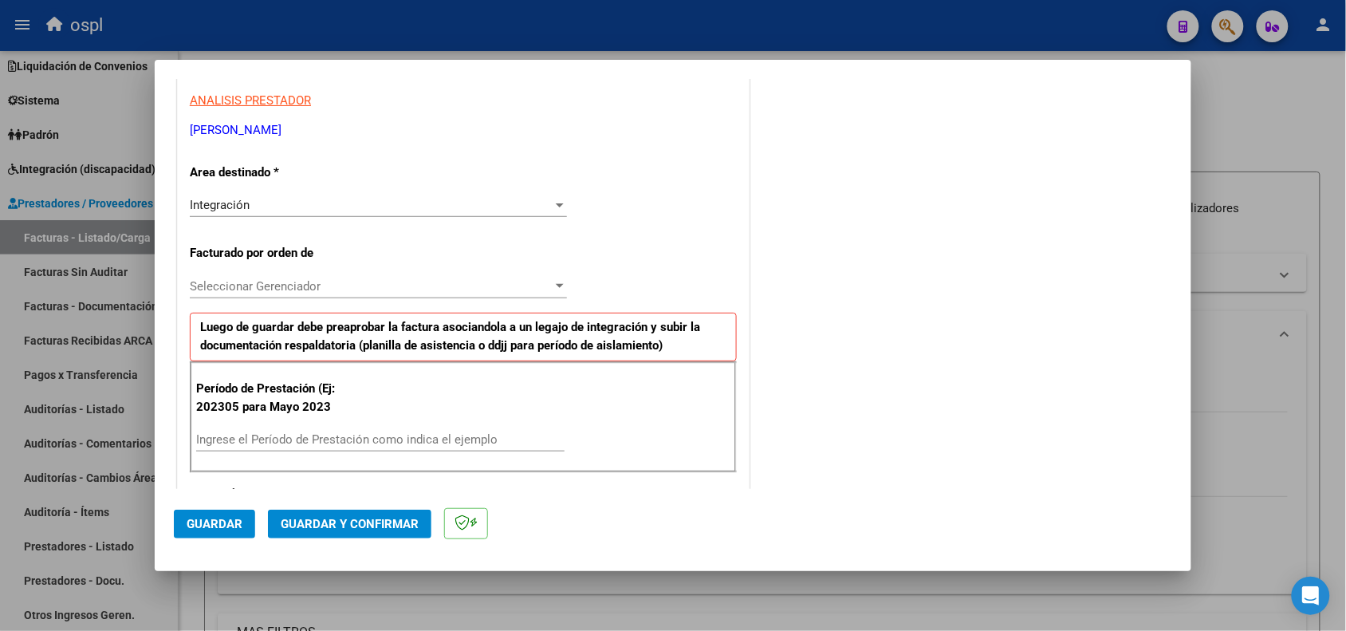
scroll to position [299, 0]
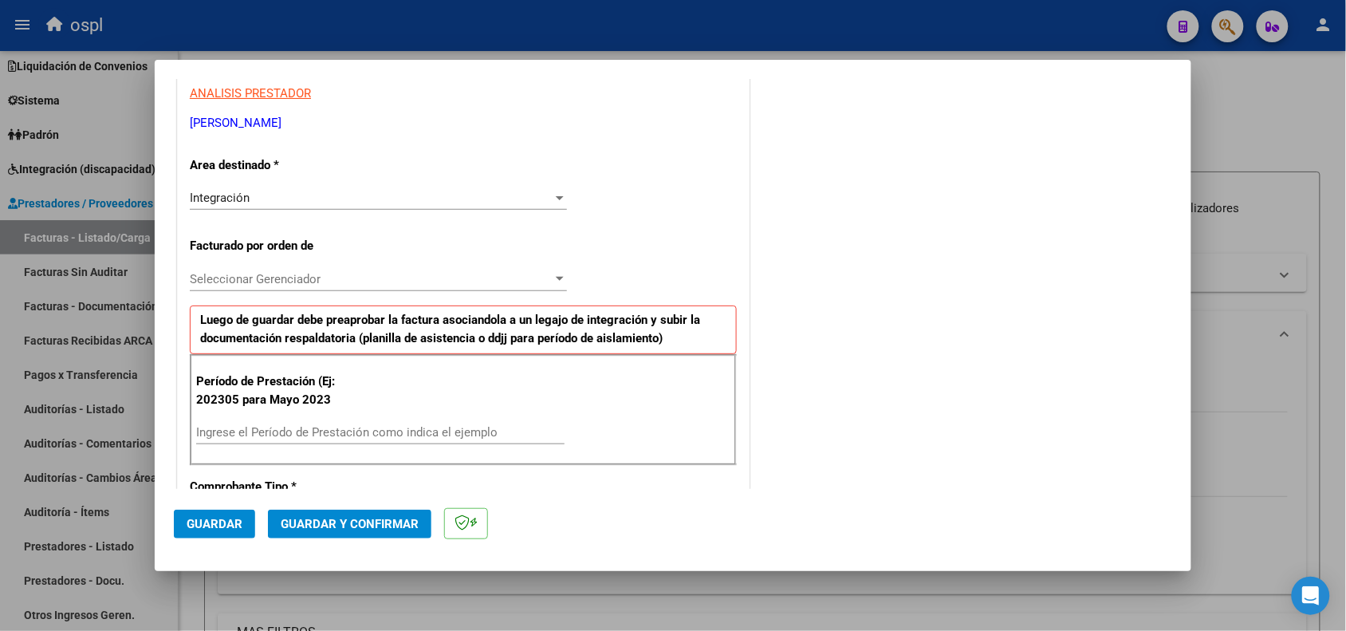
click at [236, 432] on input "Ingrese el Período de Prestación como indica el ejemplo" at bounding box center [380, 432] width 368 height 14
type input "202507"
click at [219, 519] on span "Guardar" at bounding box center [215, 524] width 56 height 14
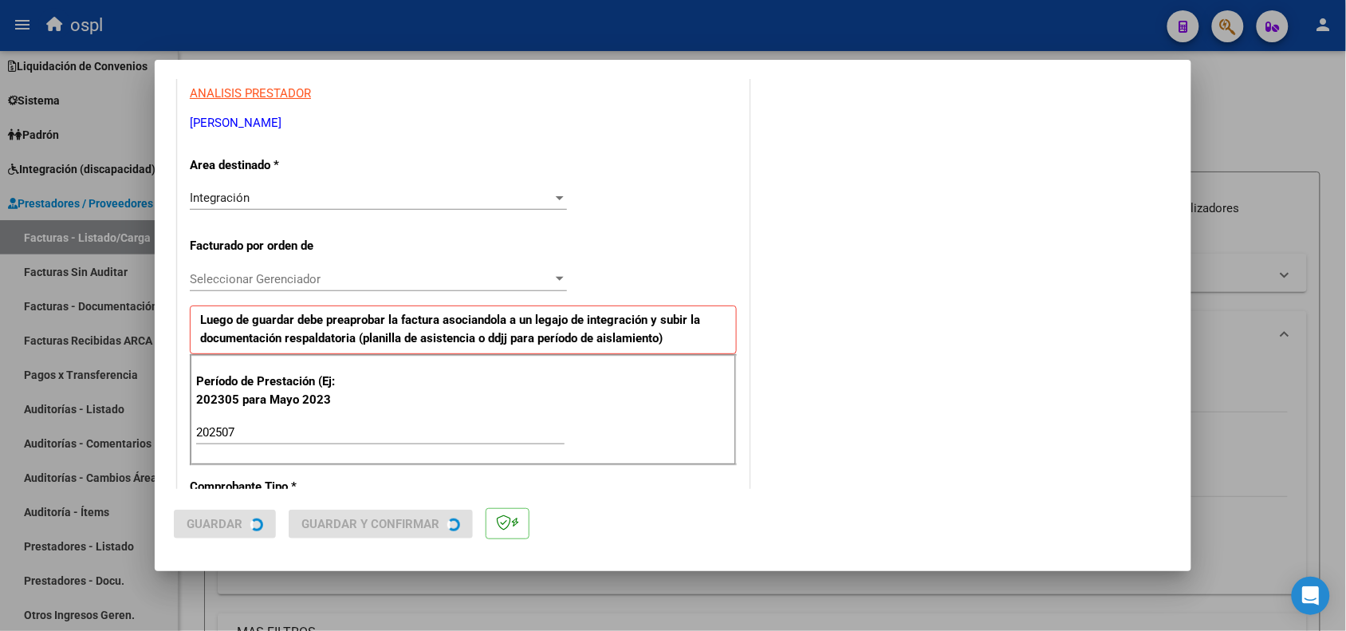
scroll to position [0, 0]
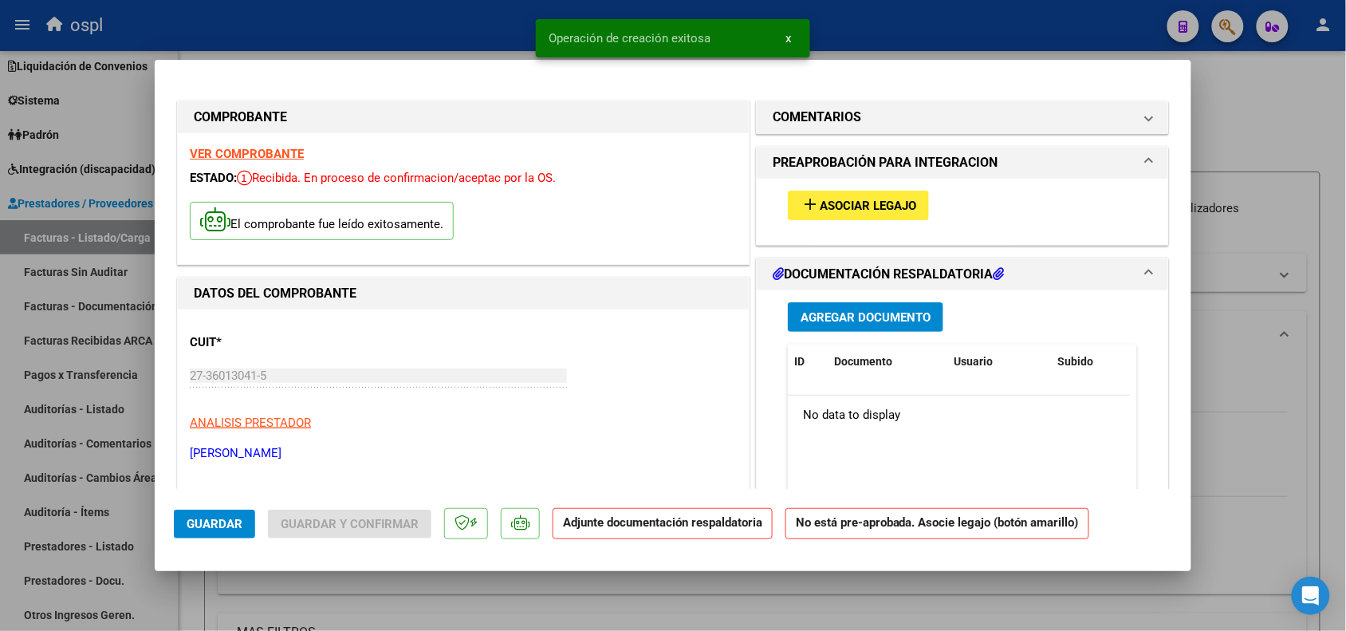
click at [876, 200] on span "Asociar Legajo" at bounding box center [868, 206] width 96 height 14
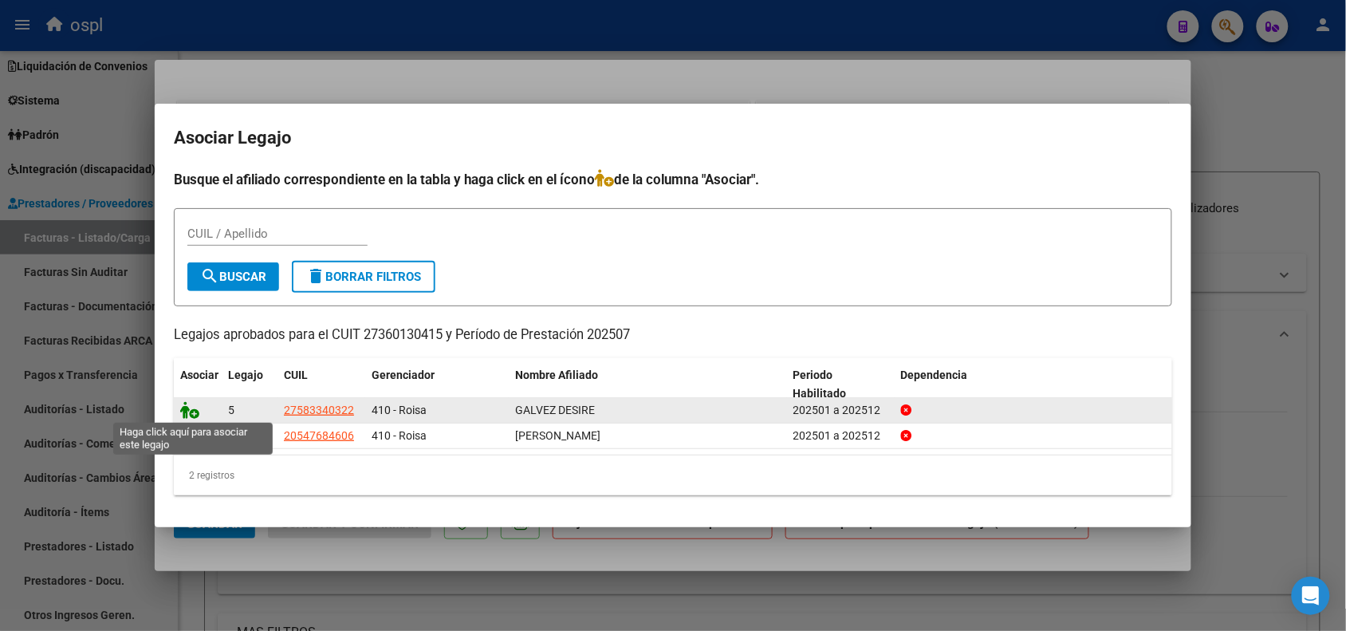
click at [191, 412] on icon at bounding box center [189, 410] width 19 height 18
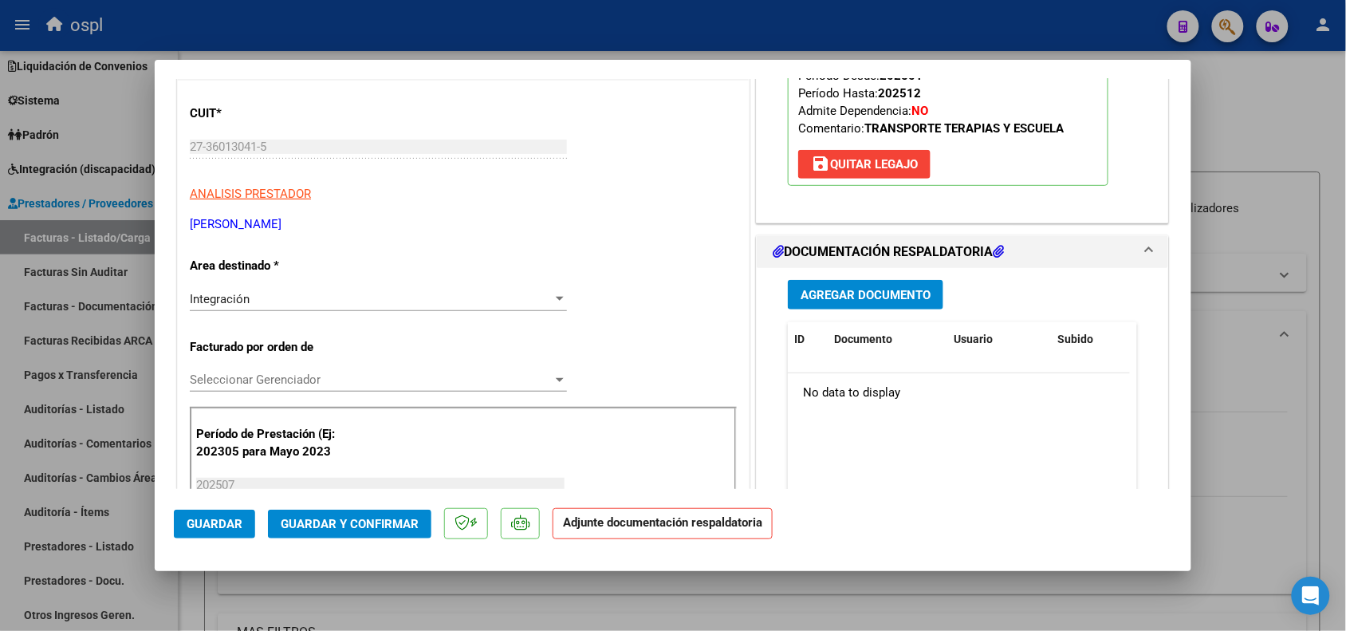
scroll to position [299, 0]
